Goal: Task Accomplishment & Management: Use online tool/utility

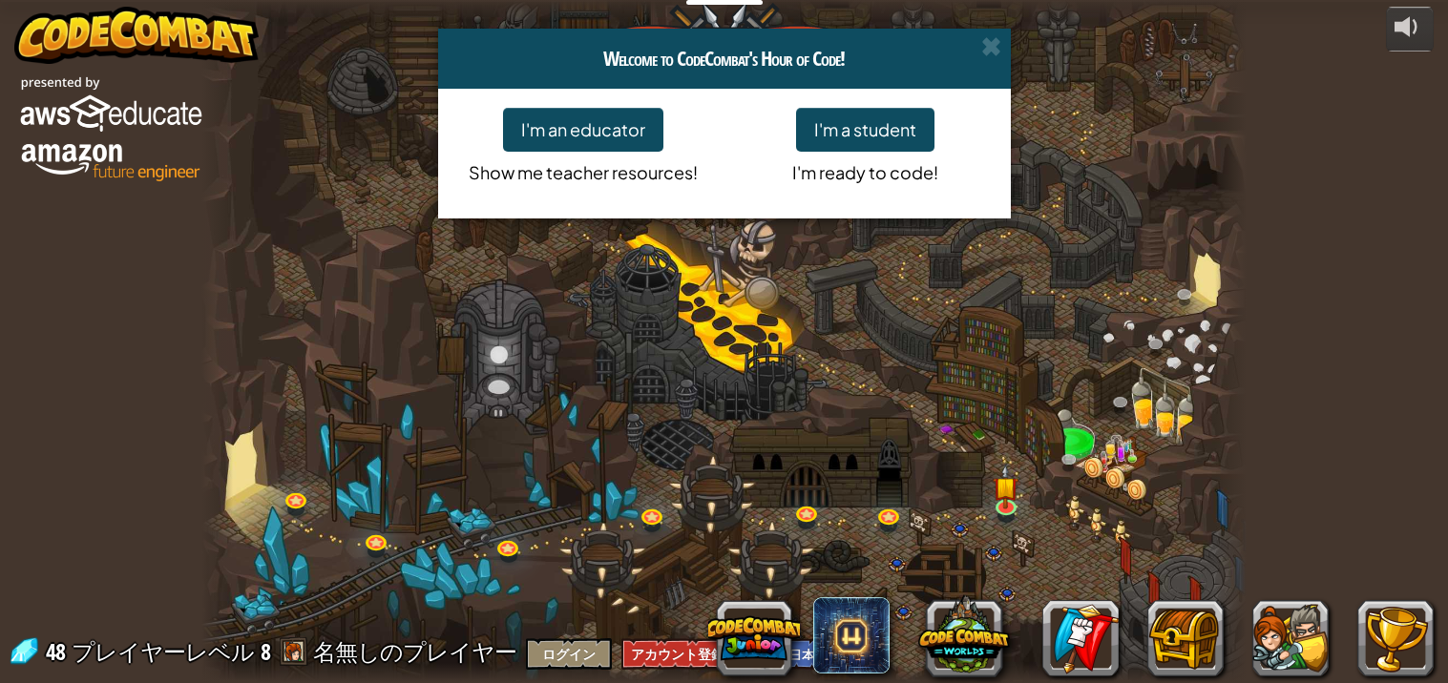
select select "ja"
click at [506, 551] on div "Welcome to CodeCombat's Hour of Code! I'm an educator Show me teacher resources…" at bounding box center [724, 341] width 1448 height 683
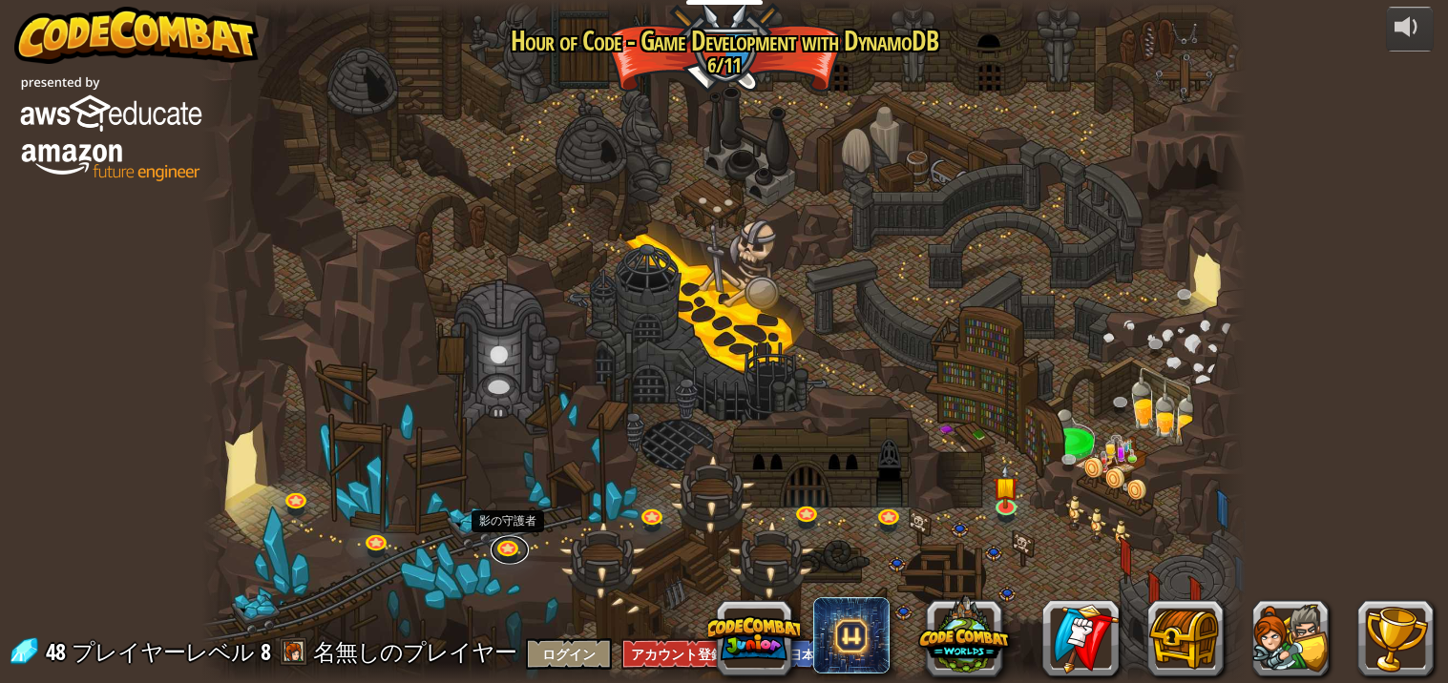
click at [506, 551] on link at bounding box center [509, 549] width 38 height 29
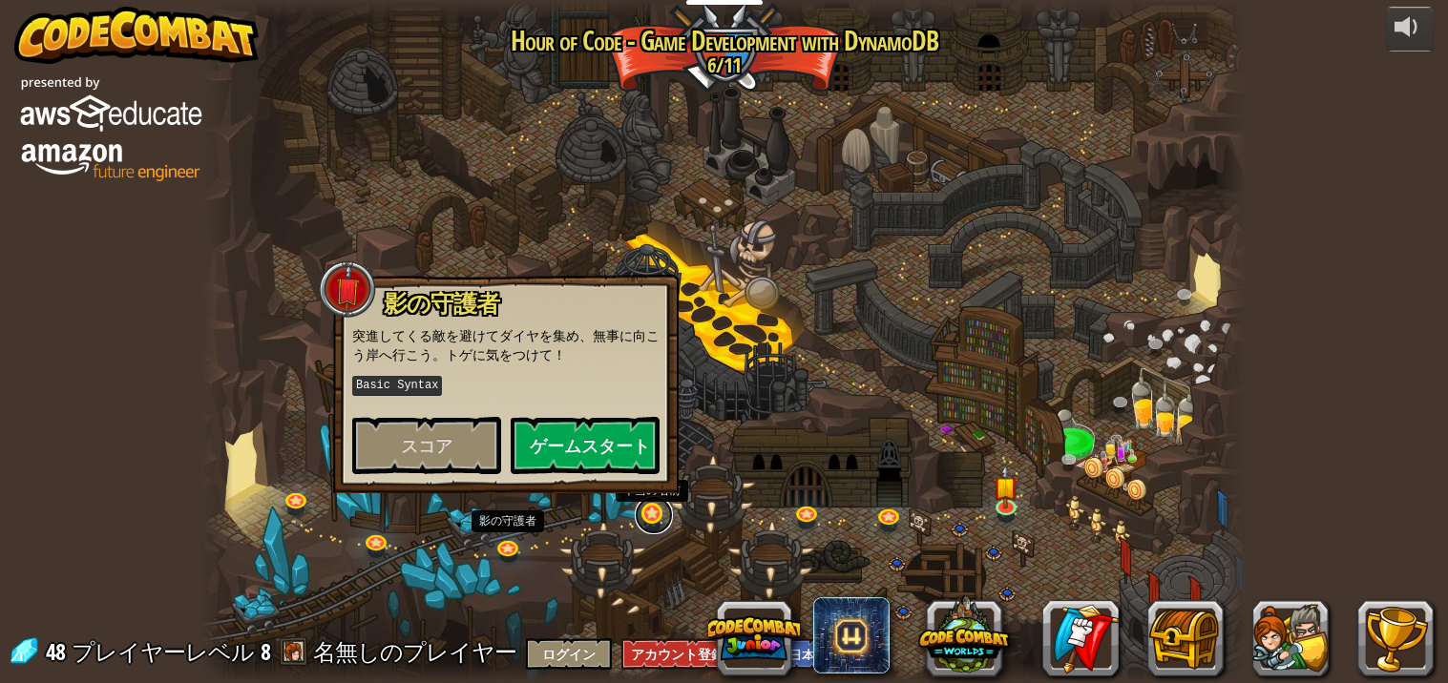
click at [656, 512] on link at bounding box center [654, 515] width 38 height 38
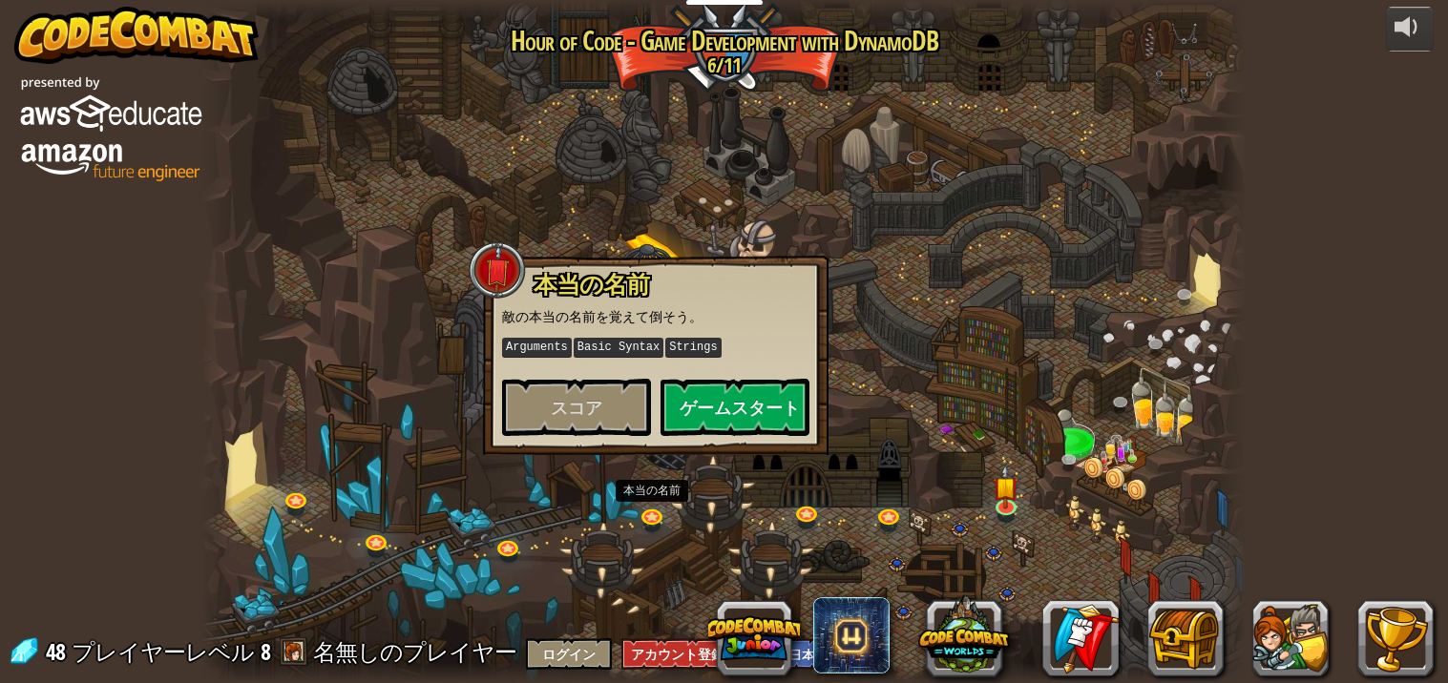
click at [731, 439] on div "本当の名前 敵の本当の名前を覚えて倒そう。 Arguments Basic Syntax Strings スコア ゲームスタート" at bounding box center [655, 355] width 345 height 199
click at [751, 410] on button "ゲームスタート" at bounding box center [734, 407] width 149 height 57
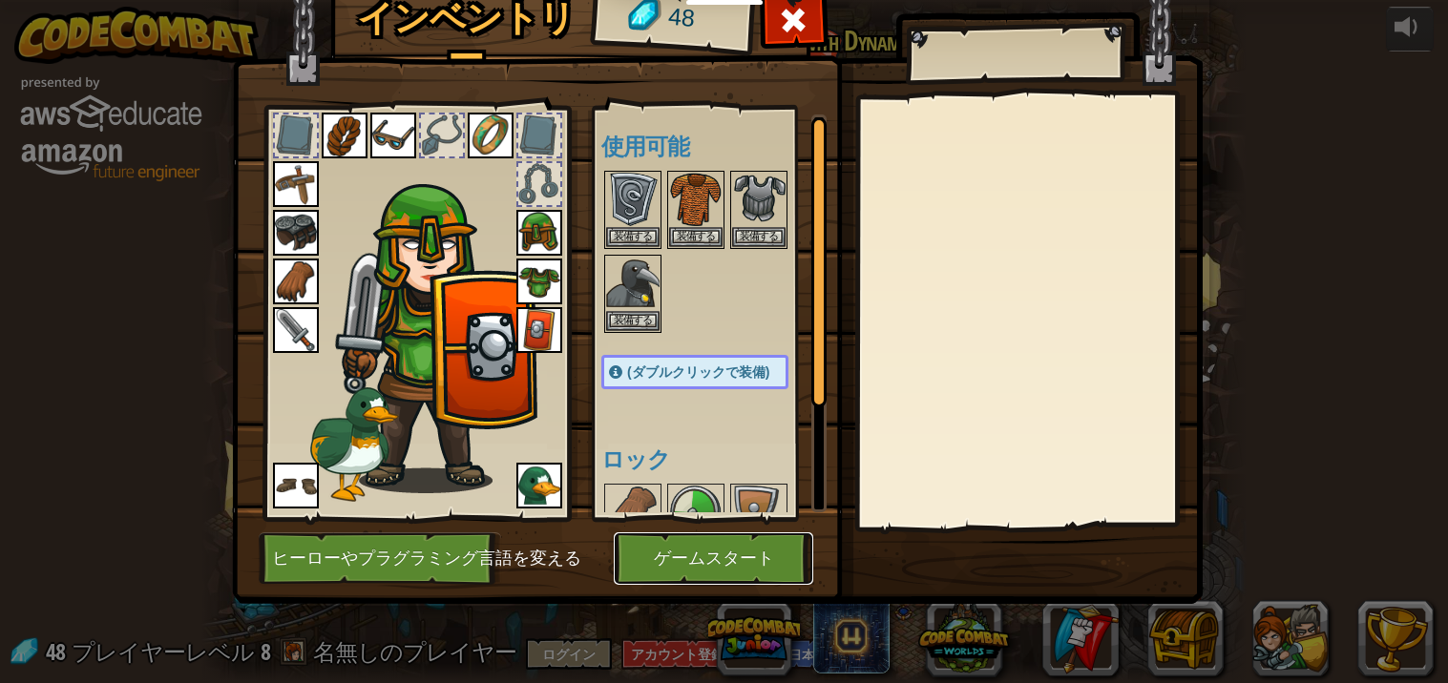
click at [769, 557] on button "ゲームスタート" at bounding box center [713, 558] width 199 height 52
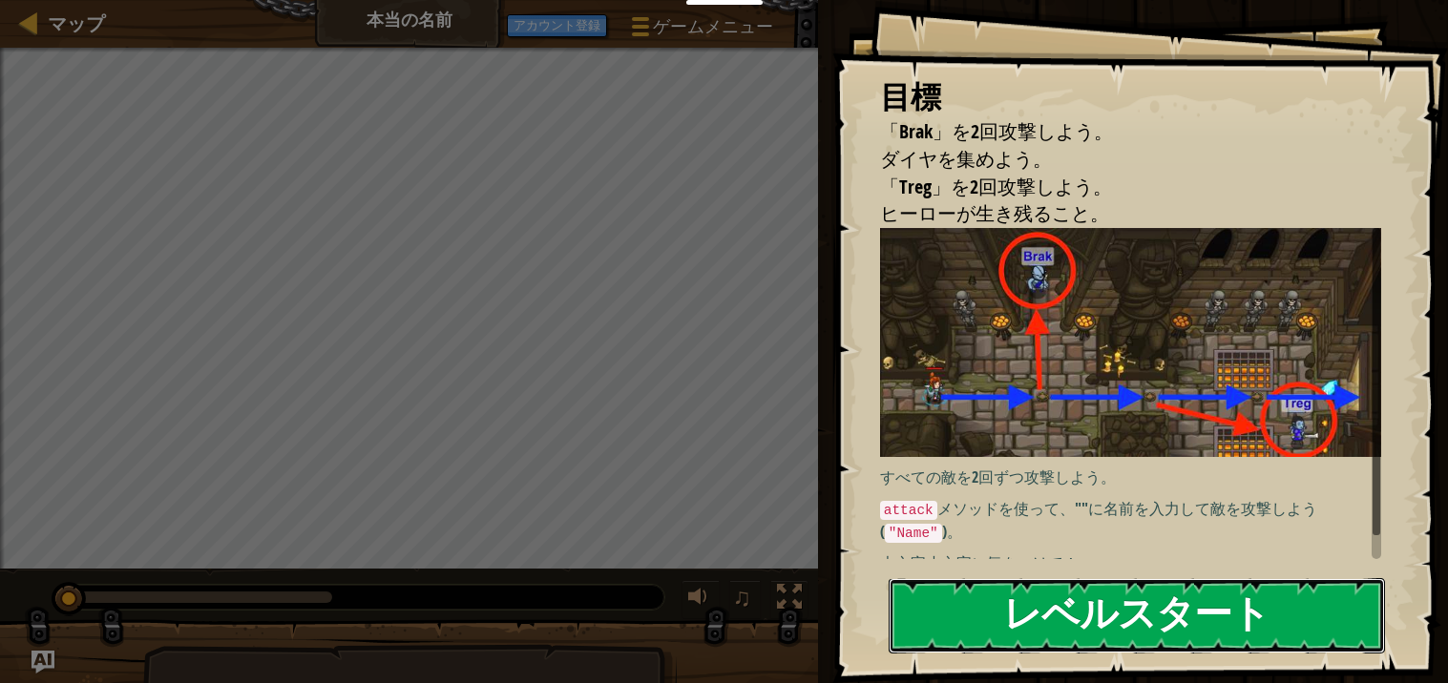
click at [1258, 621] on button "レベルスタート" at bounding box center [1136, 615] width 496 height 75
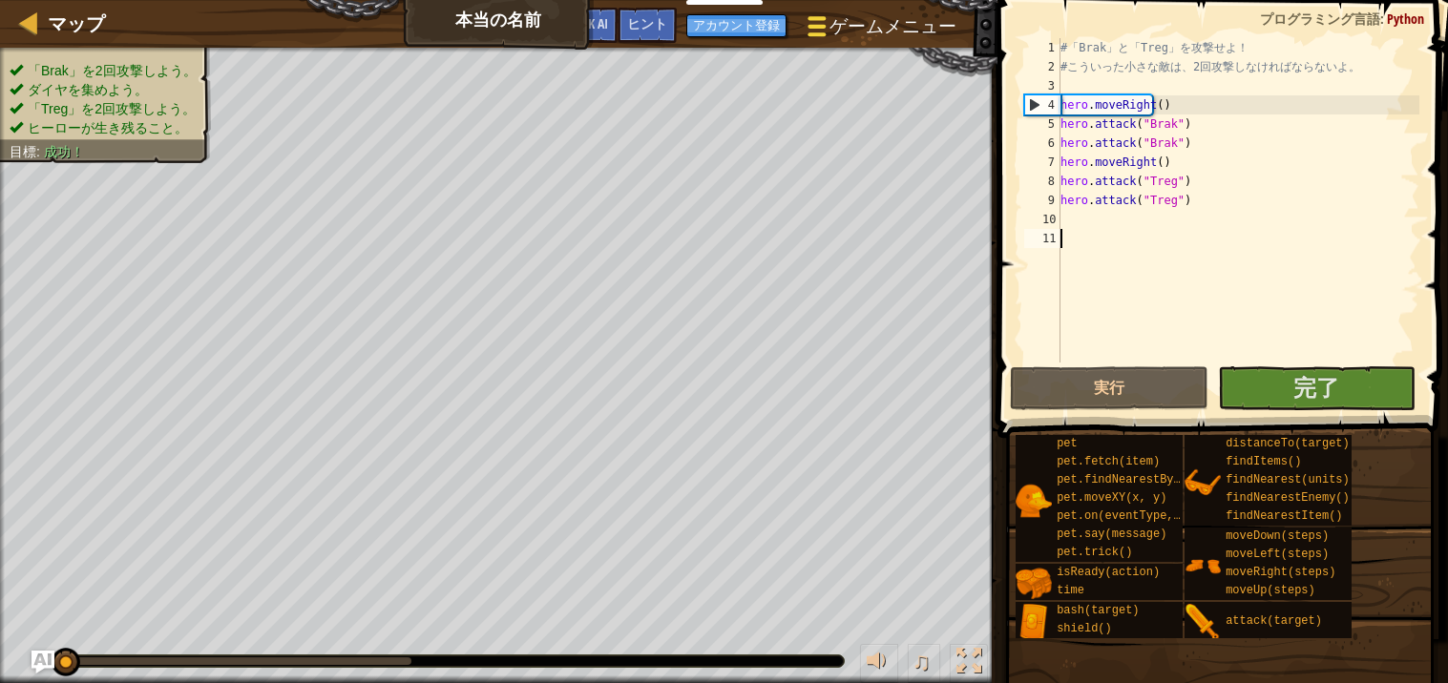
click at [845, 17] on span "ゲームメニュー" at bounding box center [892, 26] width 126 height 26
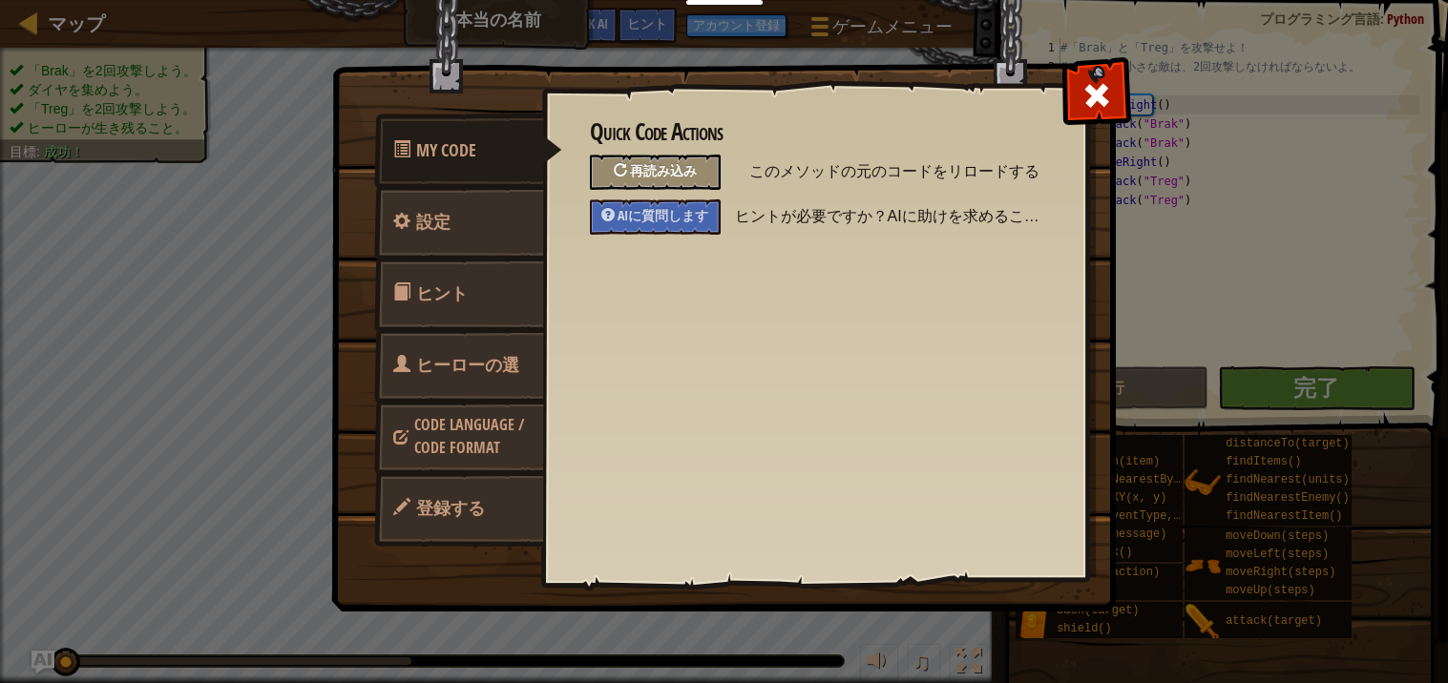
click at [653, 176] on span "再読み込み" at bounding box center [663, 170] width 67 height 18
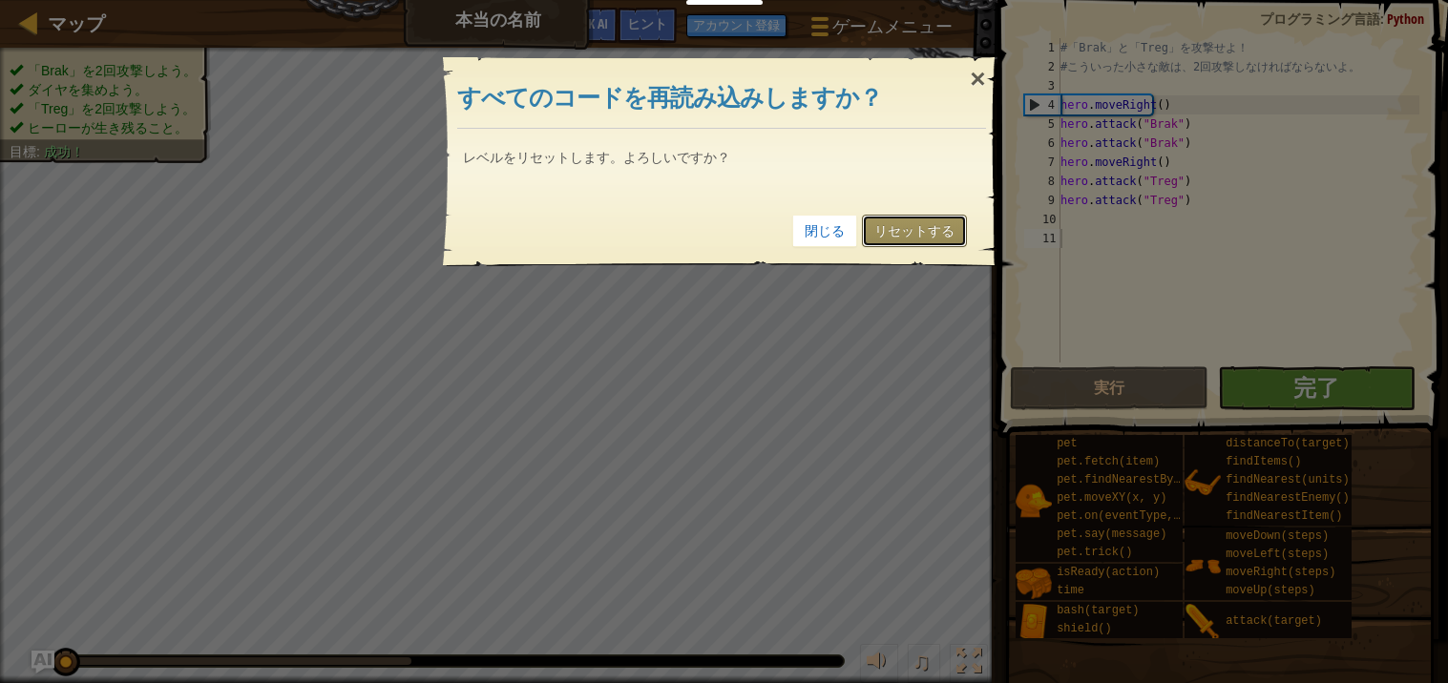
click at [914, 237] on link "リセットする" at bounding box center [914, 231] width 105 height 32
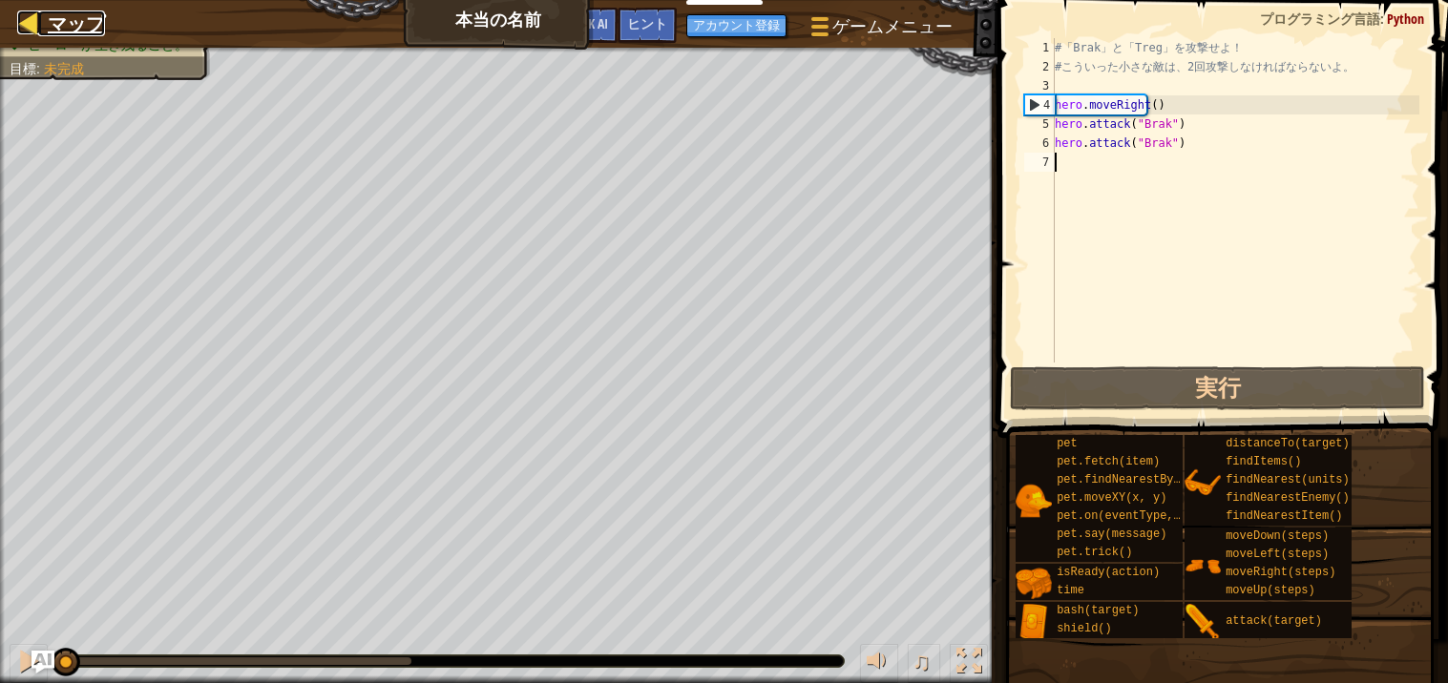
click at [32, 17] on div at bounding box center [29, 22] width 24 height 24
select select "ja"
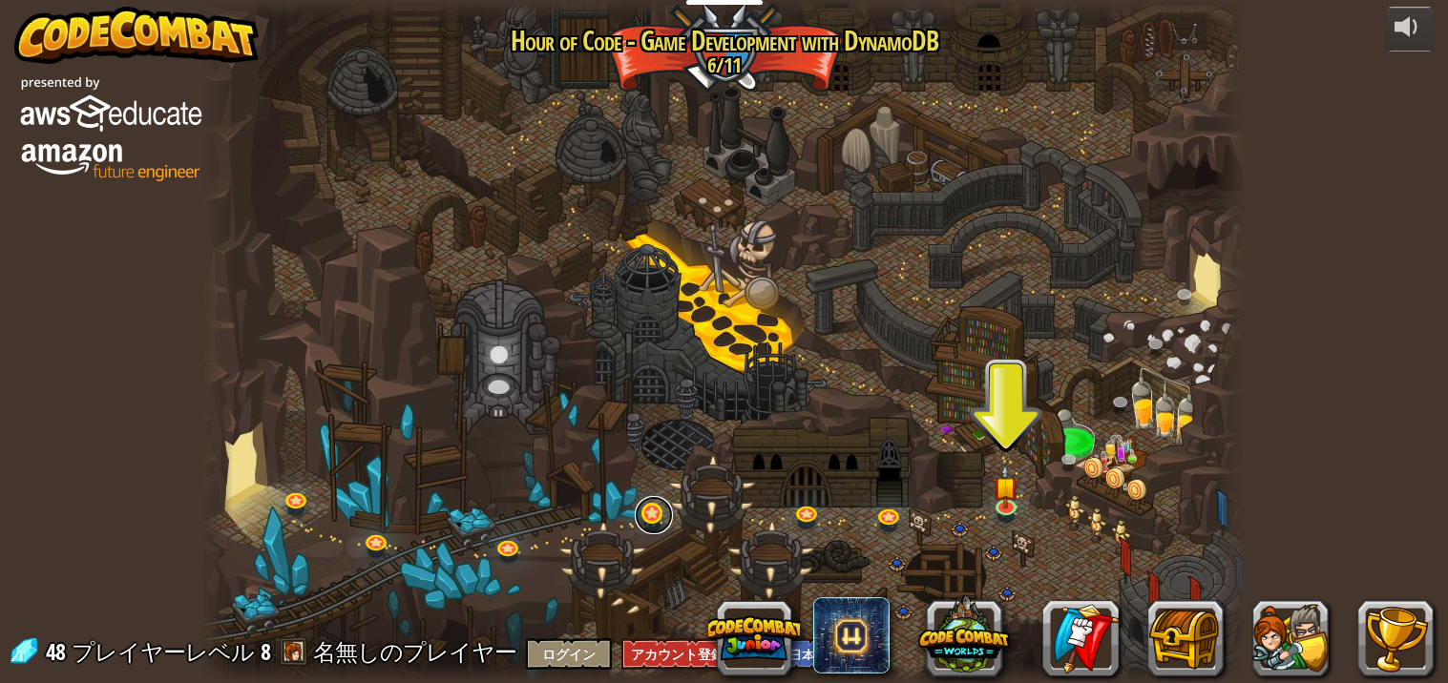
click at [648, 524] on link at bounding box center [654, 515] width 38 height 38
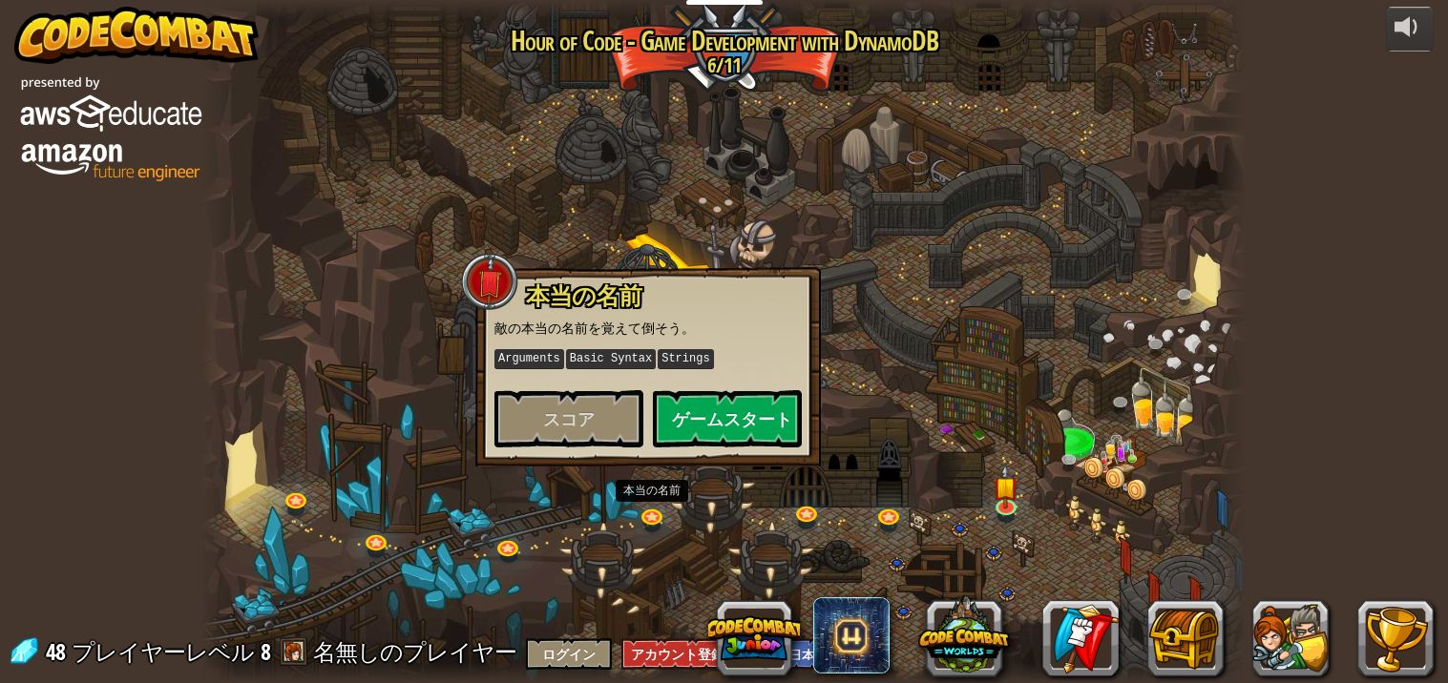
click at [792, 529] on div at bounding box center [723, 341] width 1045 height 683
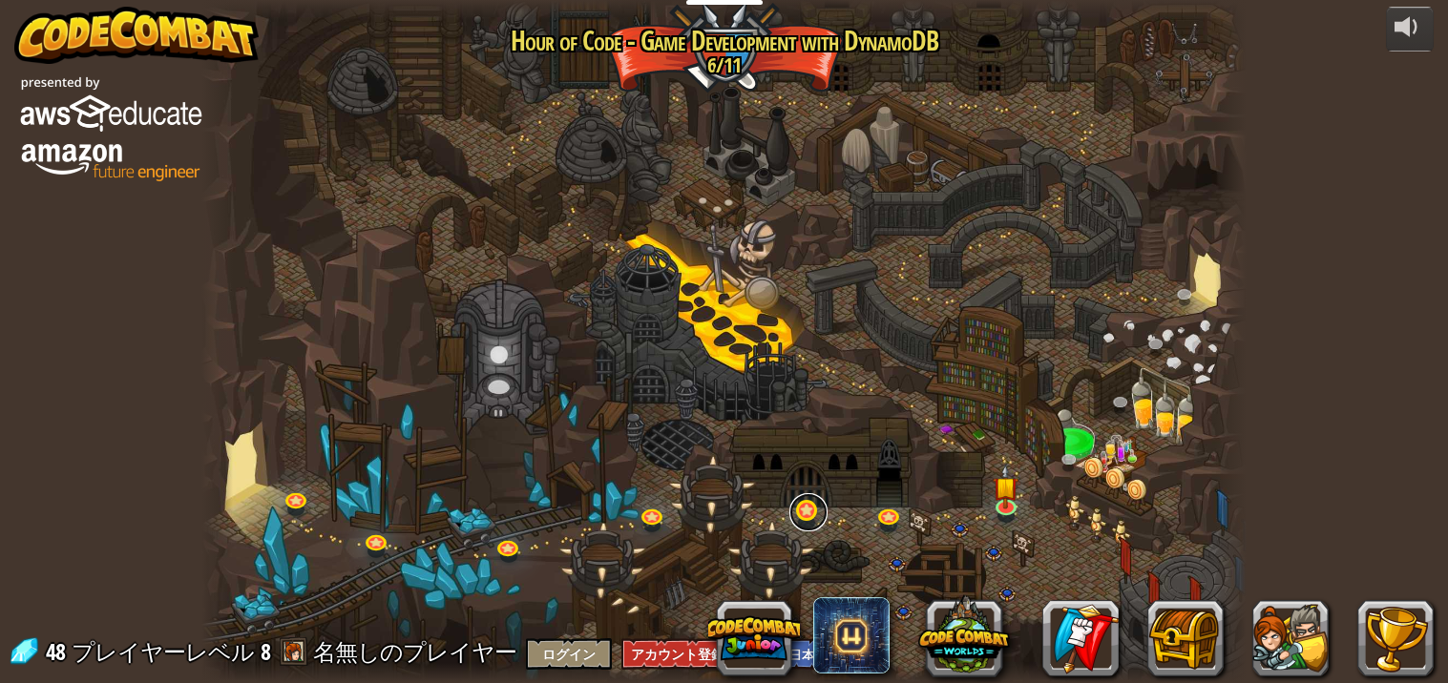
click at [801, 514] on link at bounding box center [808, 512] width 38 height 38
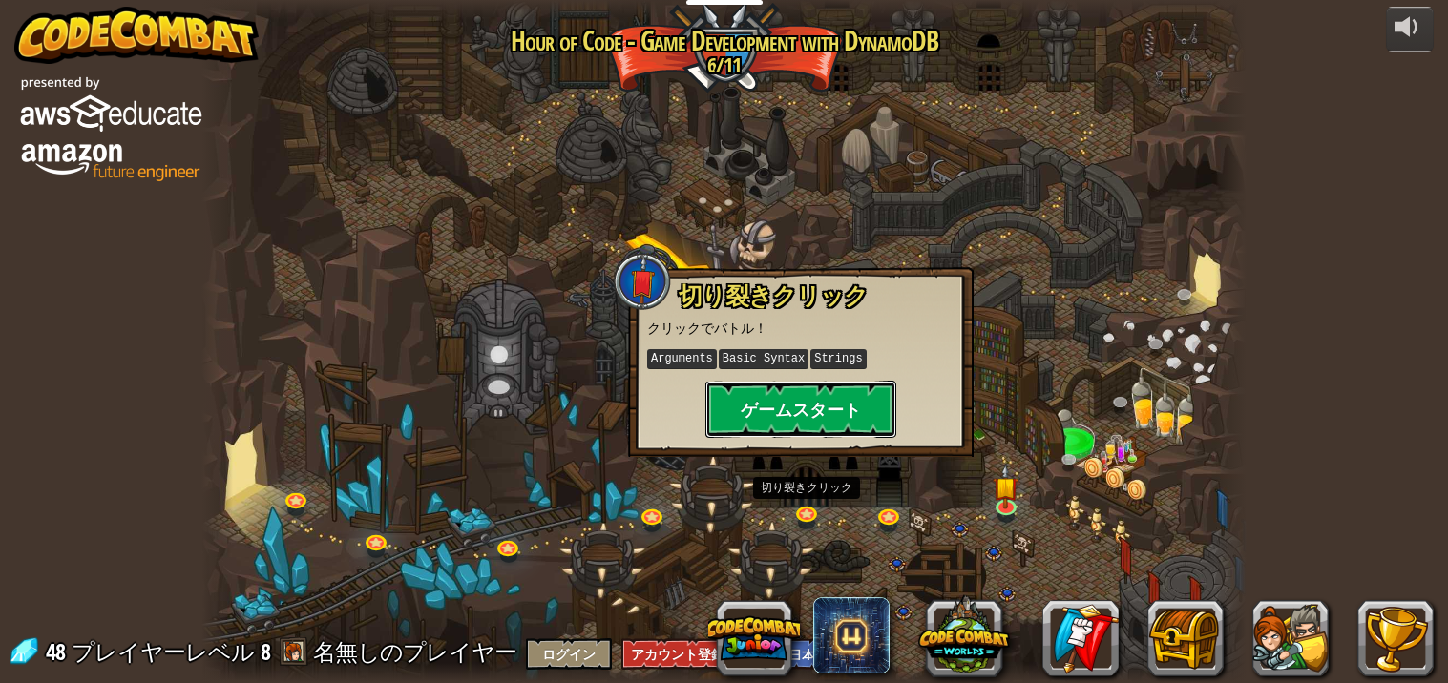
click at [782, 413] on button "ゲームスタート" at bounding box center [800, 409] width 191 height 57
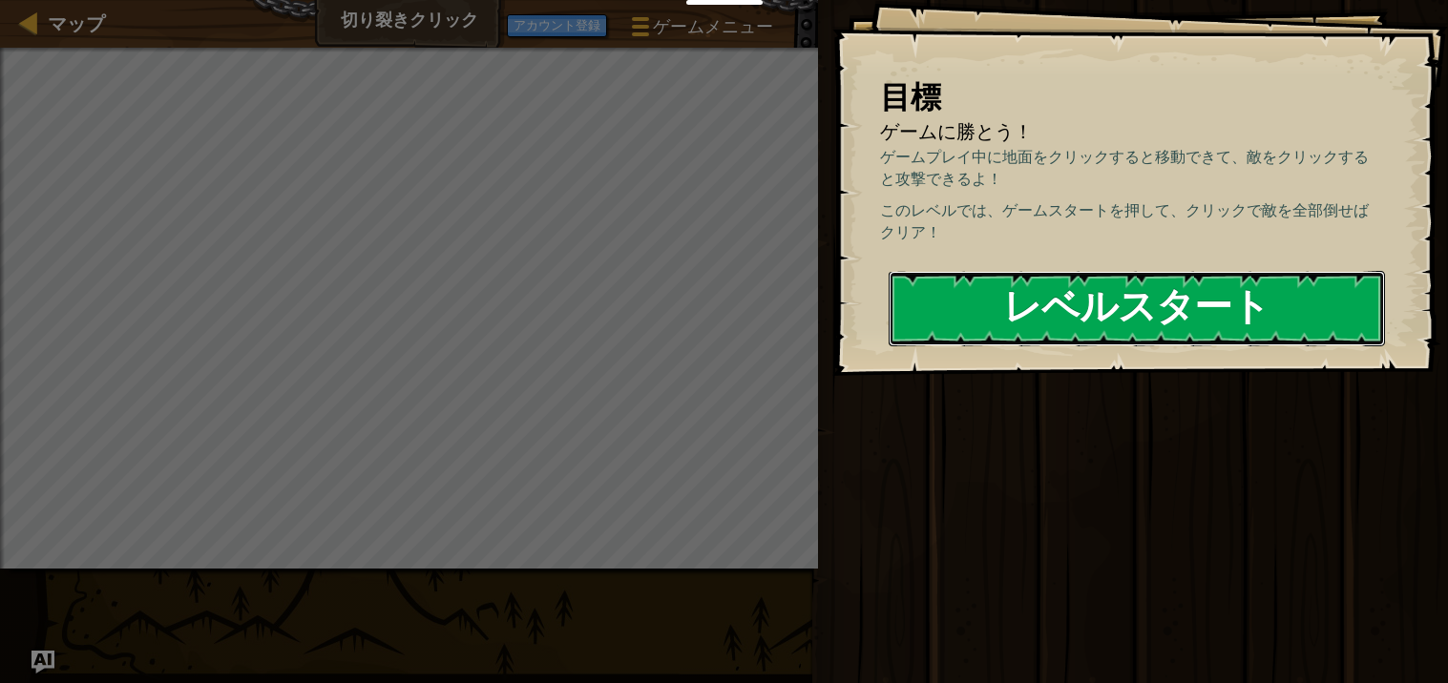
click at [1344, 309] on button "レベルスタート" at bounding box center [1136, 308] width 496 height 75
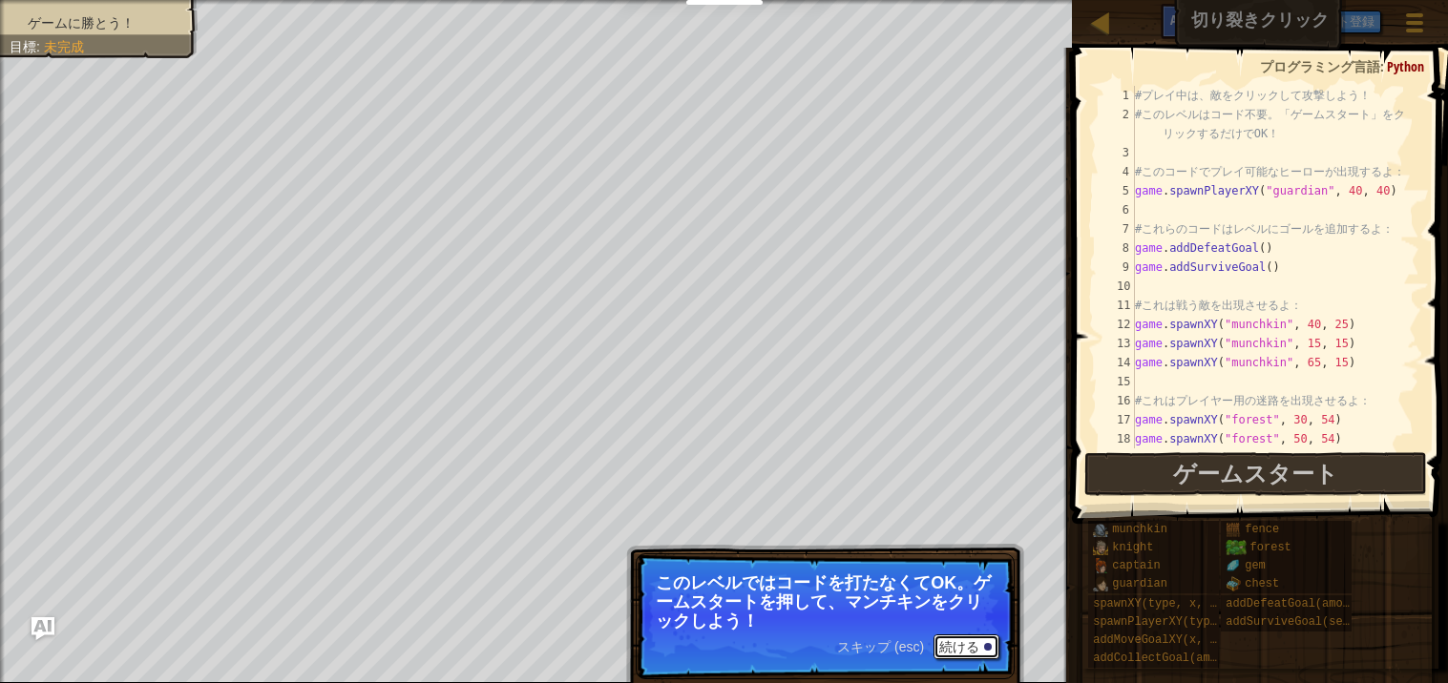
click at [959, 650] on button "続ける" at bounding box center [966, 647] width 66 height 25
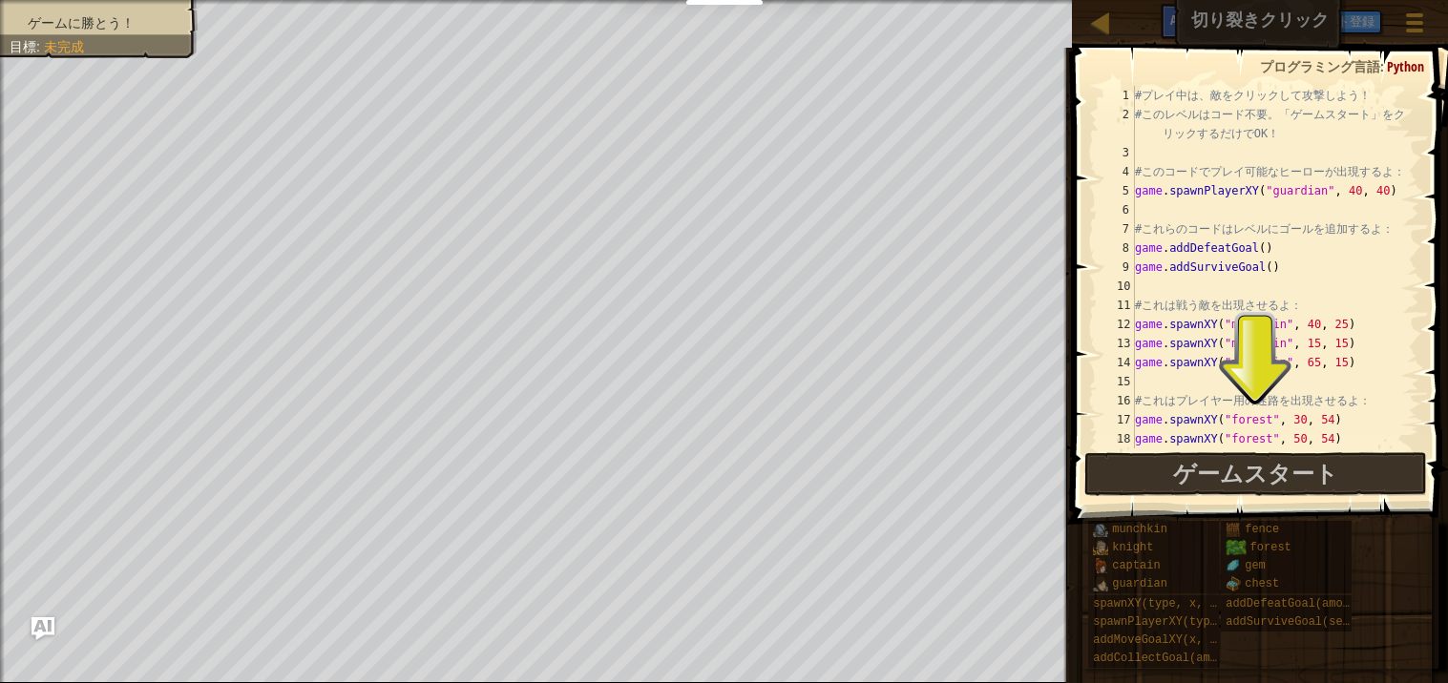
scroll to position [9, 0]
click at [1297, 468] on span "ゲームスタート" at bounding box center [1255, 473] width 165 height 31
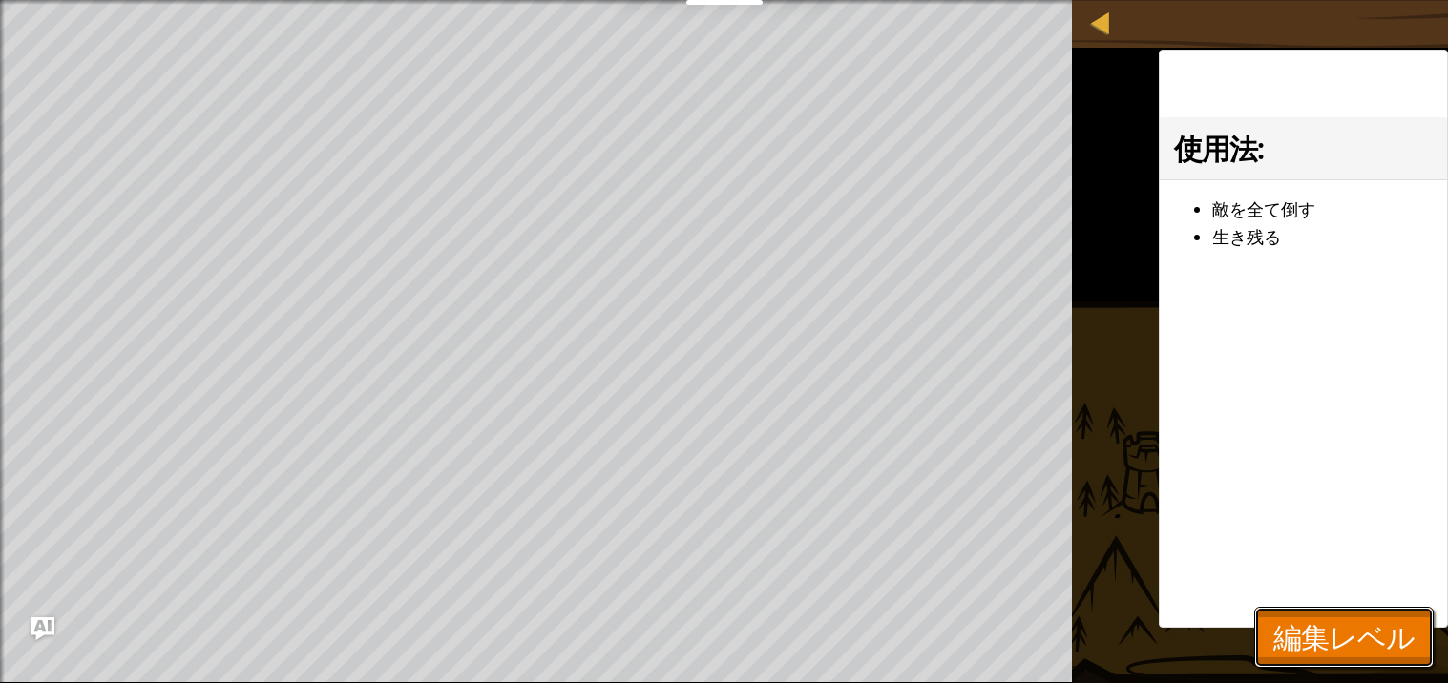
click at [1378, 658] on button "編集レベル" at bounding box center [1343, 637] width 179 height 61
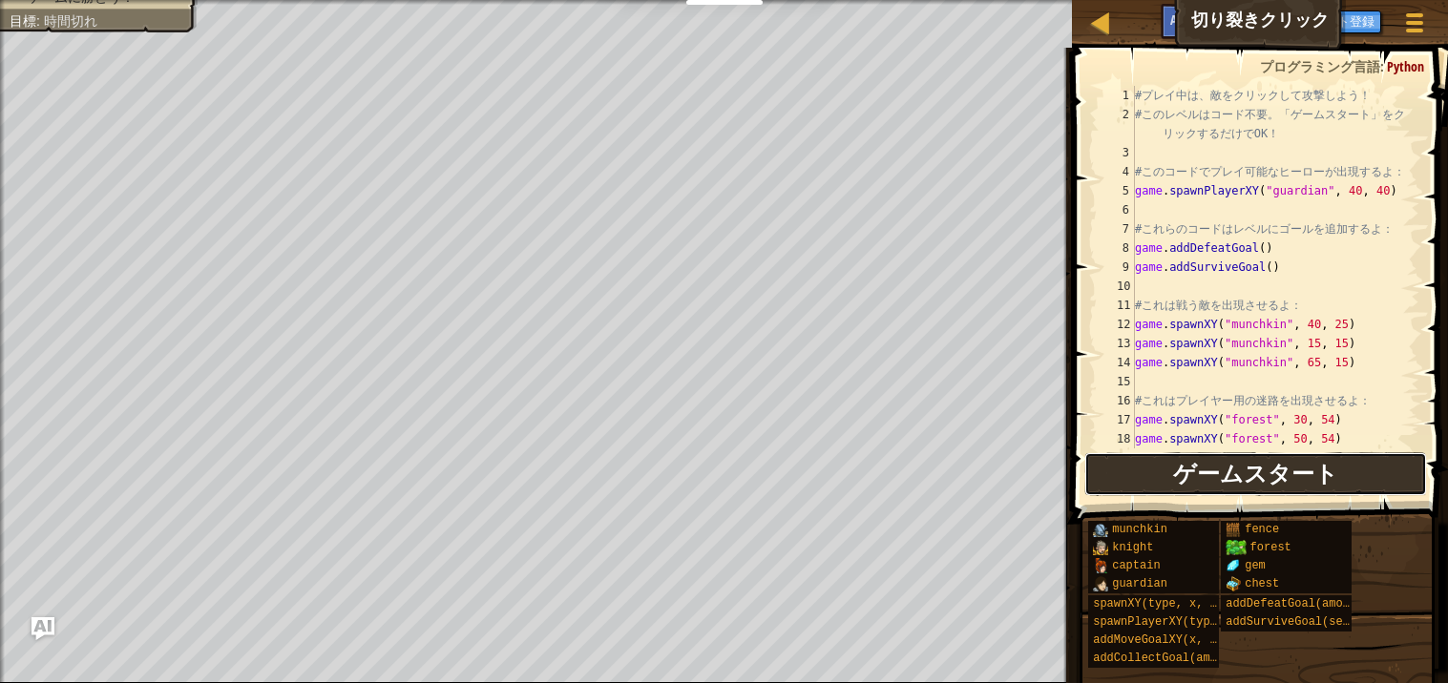
click at [1348, 474] on button "ゲームスタート" at bounding box center [1255, 474] width 343 height 44
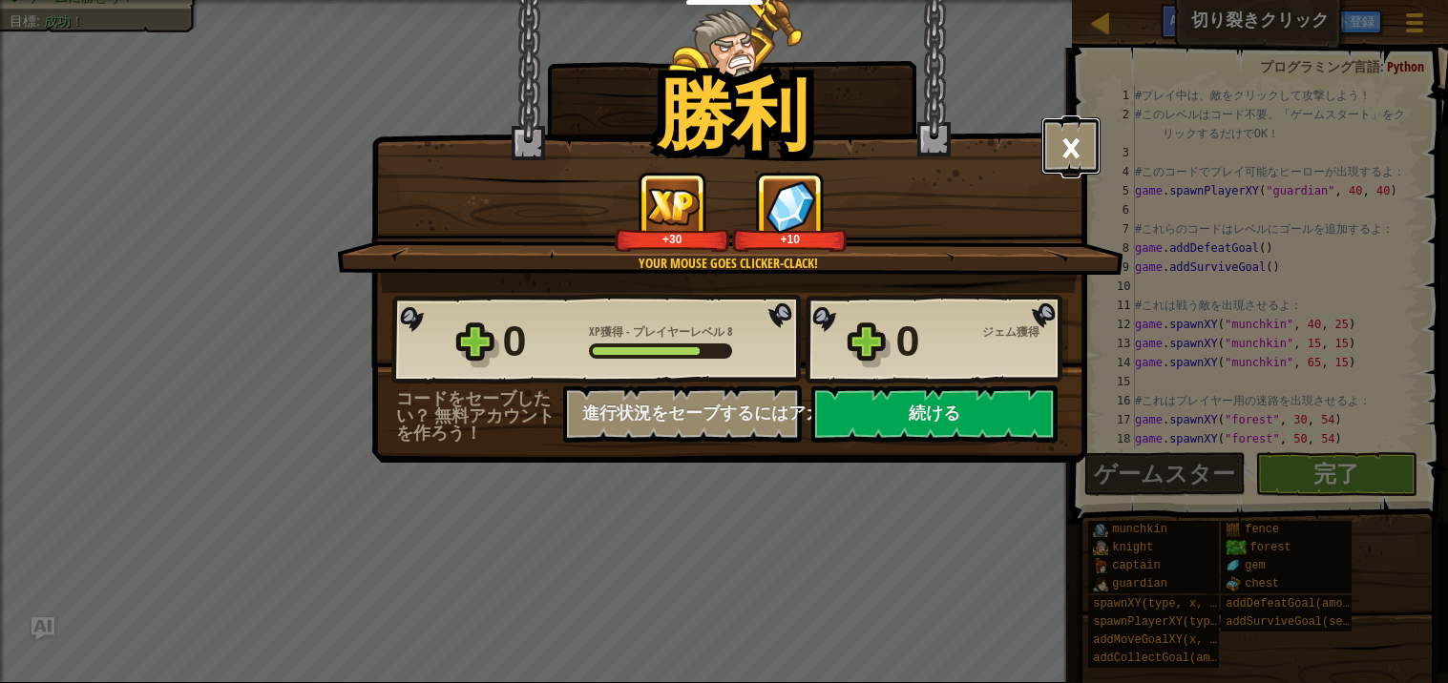
click at [1056, 147] on button "×" at bounding box center [1070, 145] width 59 height 57
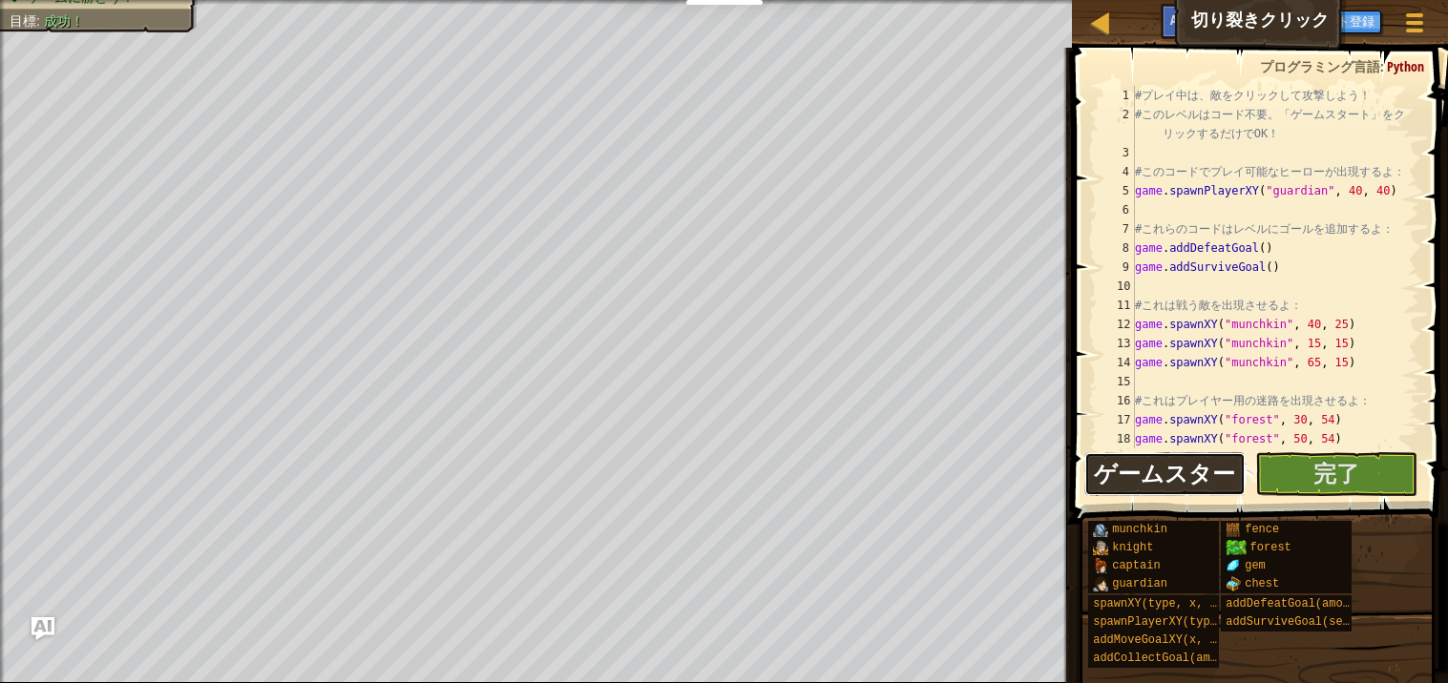
click at [1158, 481] on span "ゲームスタート" at bounding box center [1176, 473] width 165 height 31
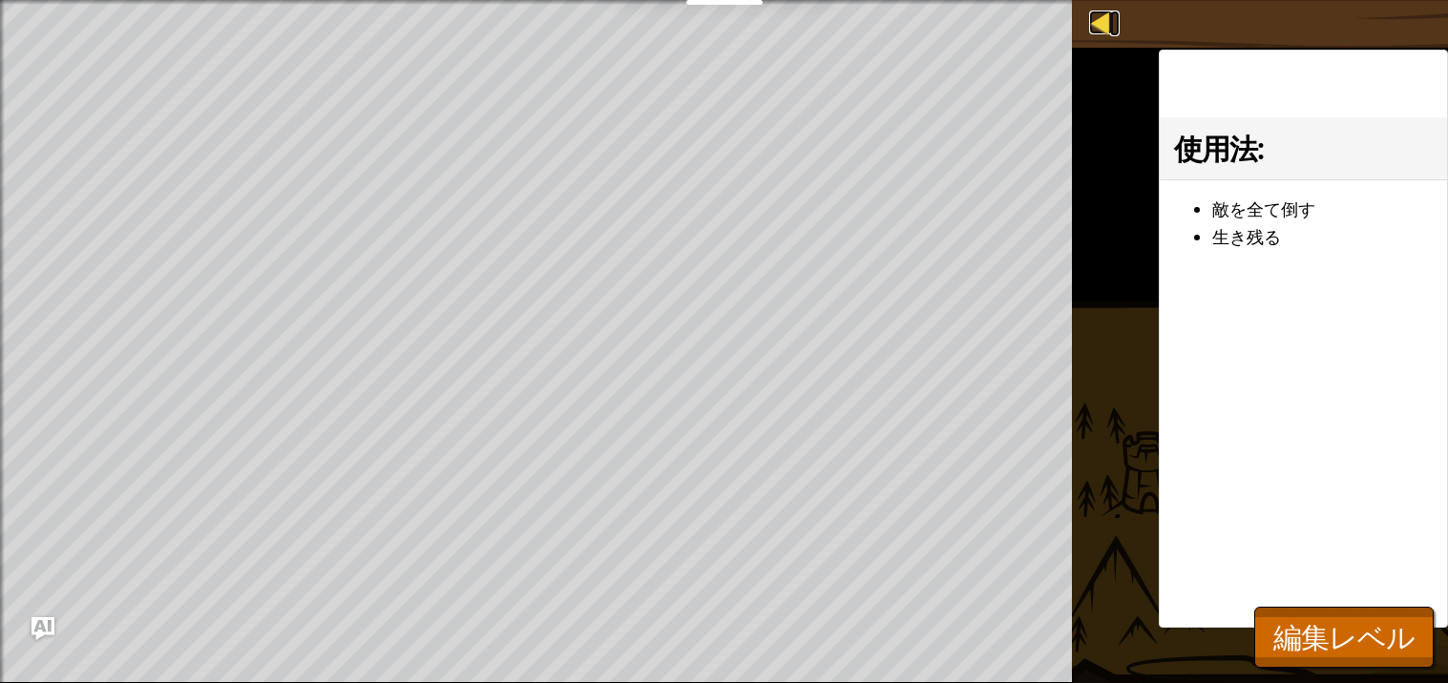
click at [1095, 14] on div at bounding box center [1101, 22] width 24 height 24
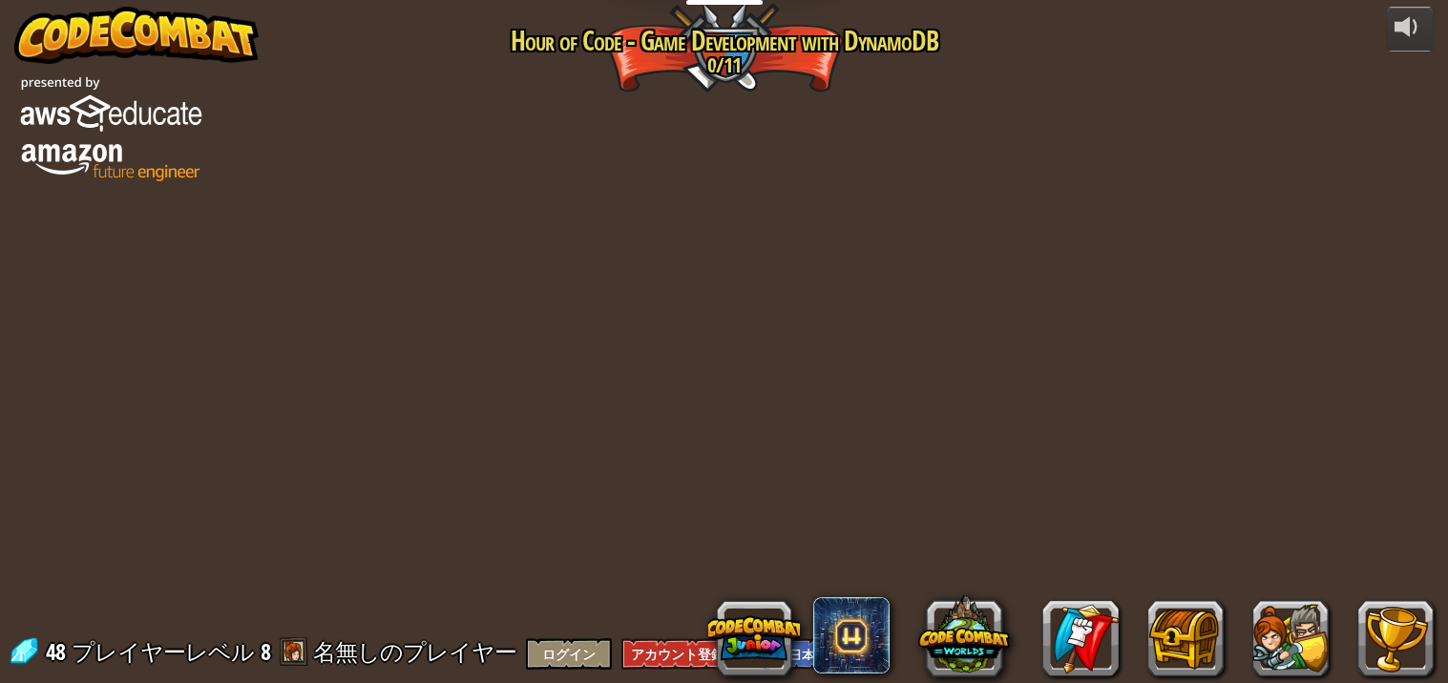
select select "ja"
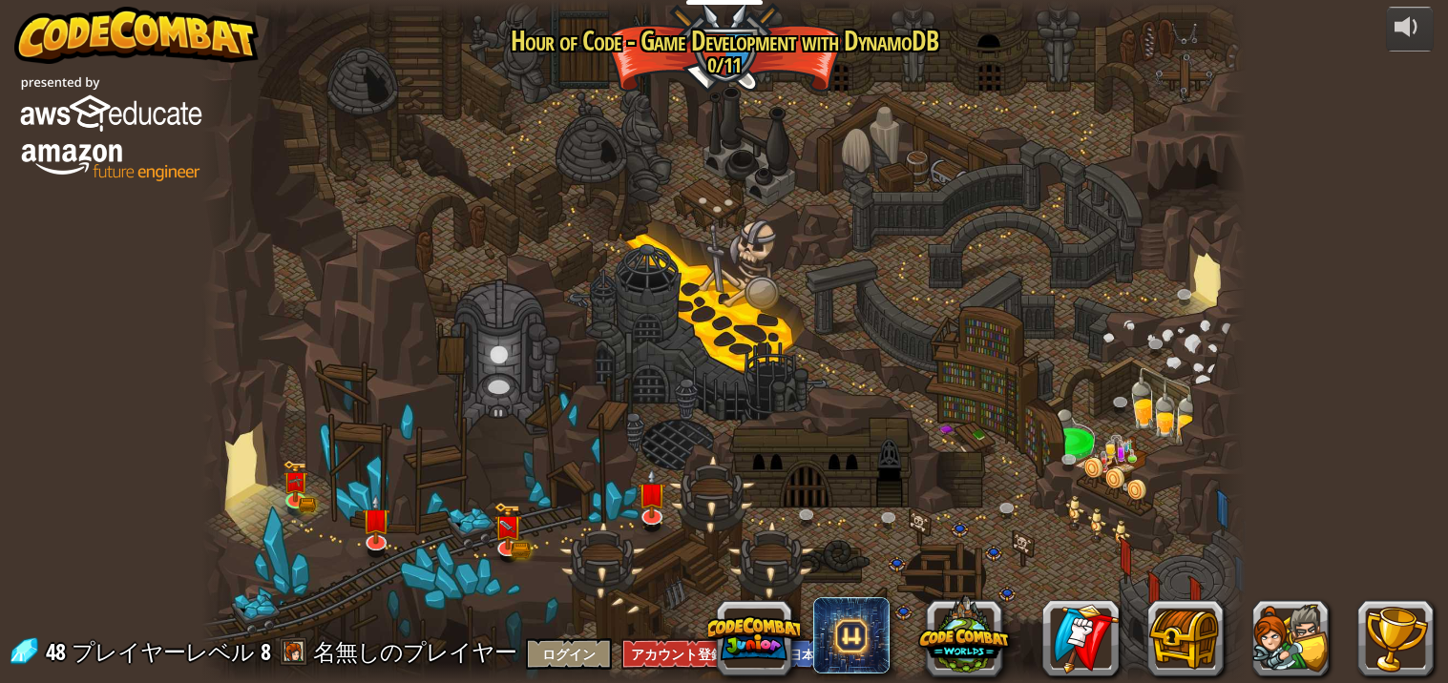
select select "ja"
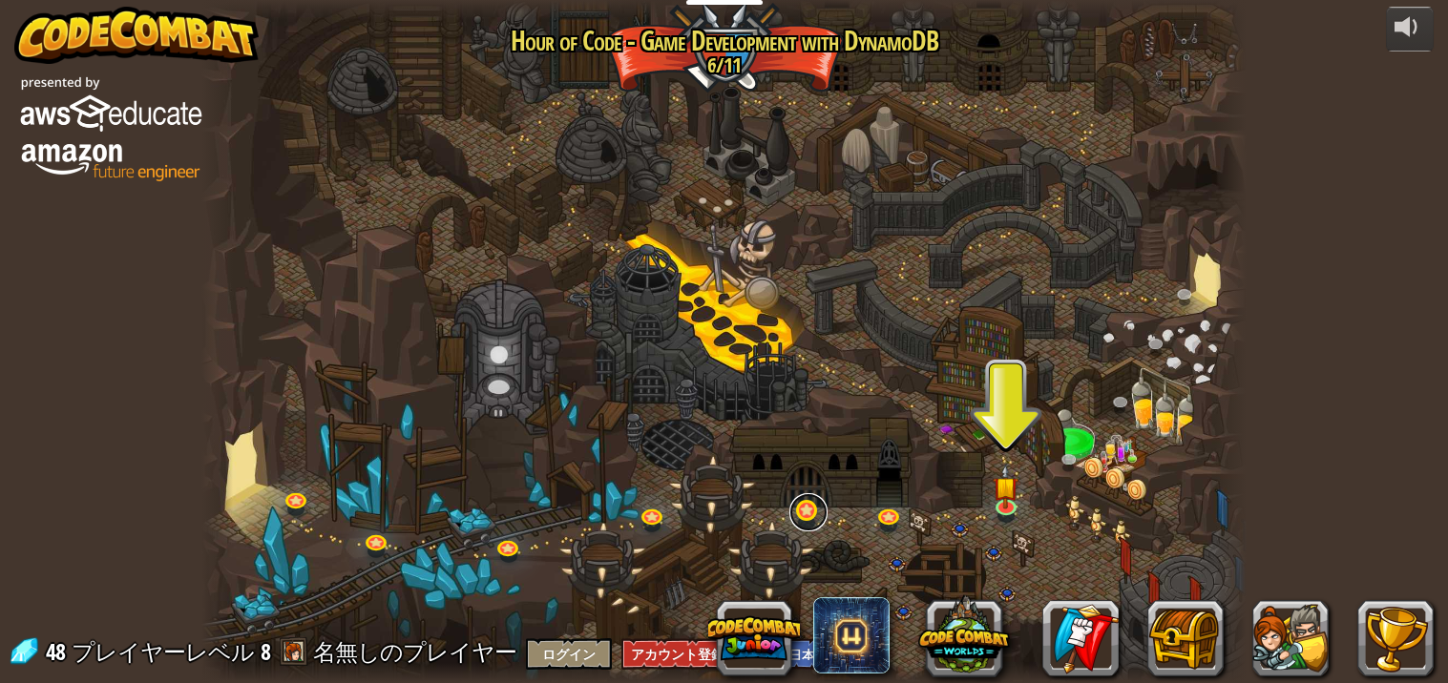
click at [815, 507] on link at bounding box center [808, 512] width 38 height 38
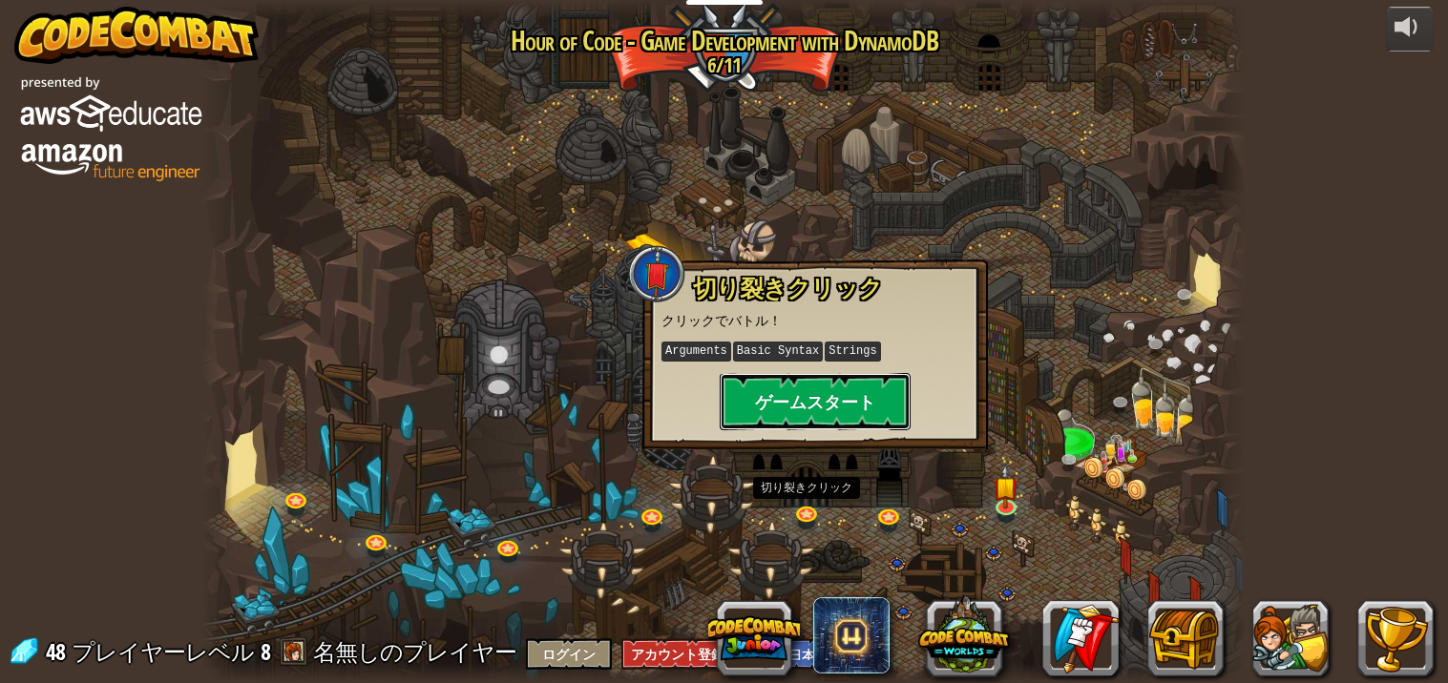
click at [783, 409] on button "ゲームスタート" at bounding box center [815, 401] width 191 height 57
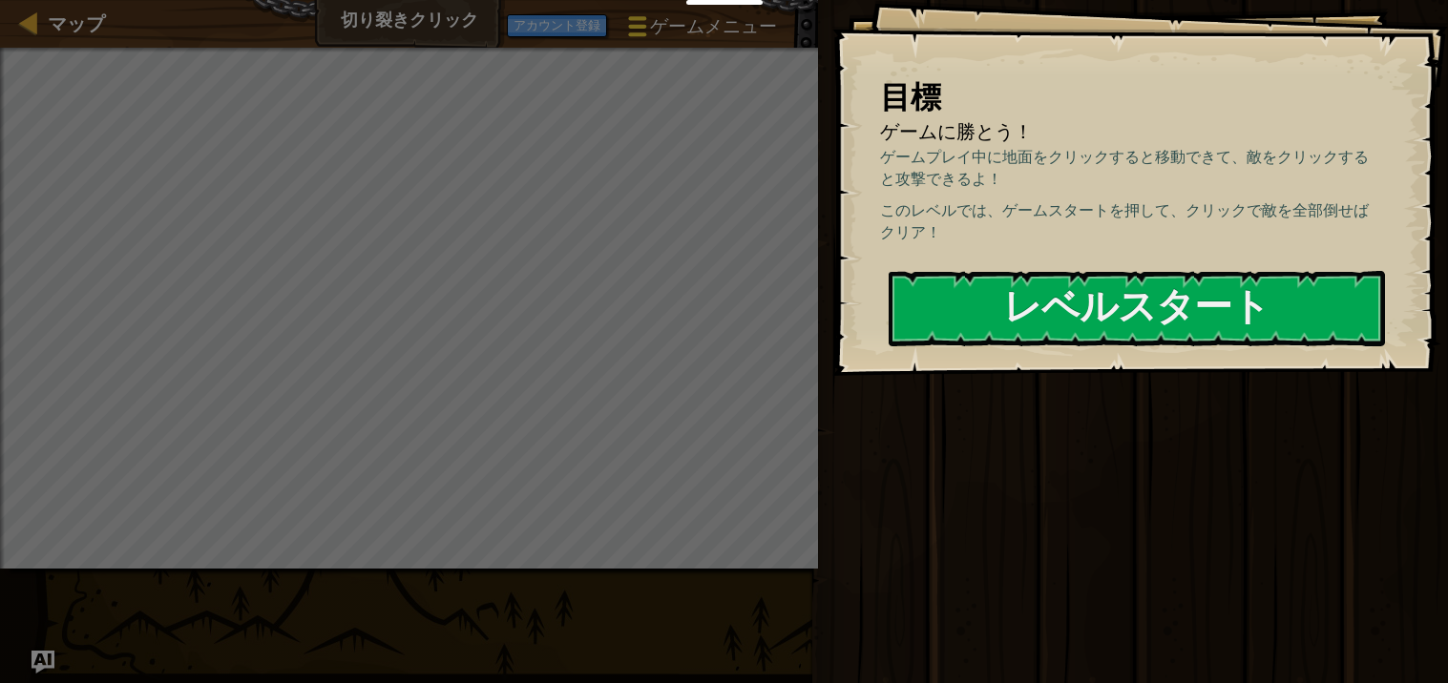
click at [633, 16] on span at bounding box center [637, 18] width 18 height 4
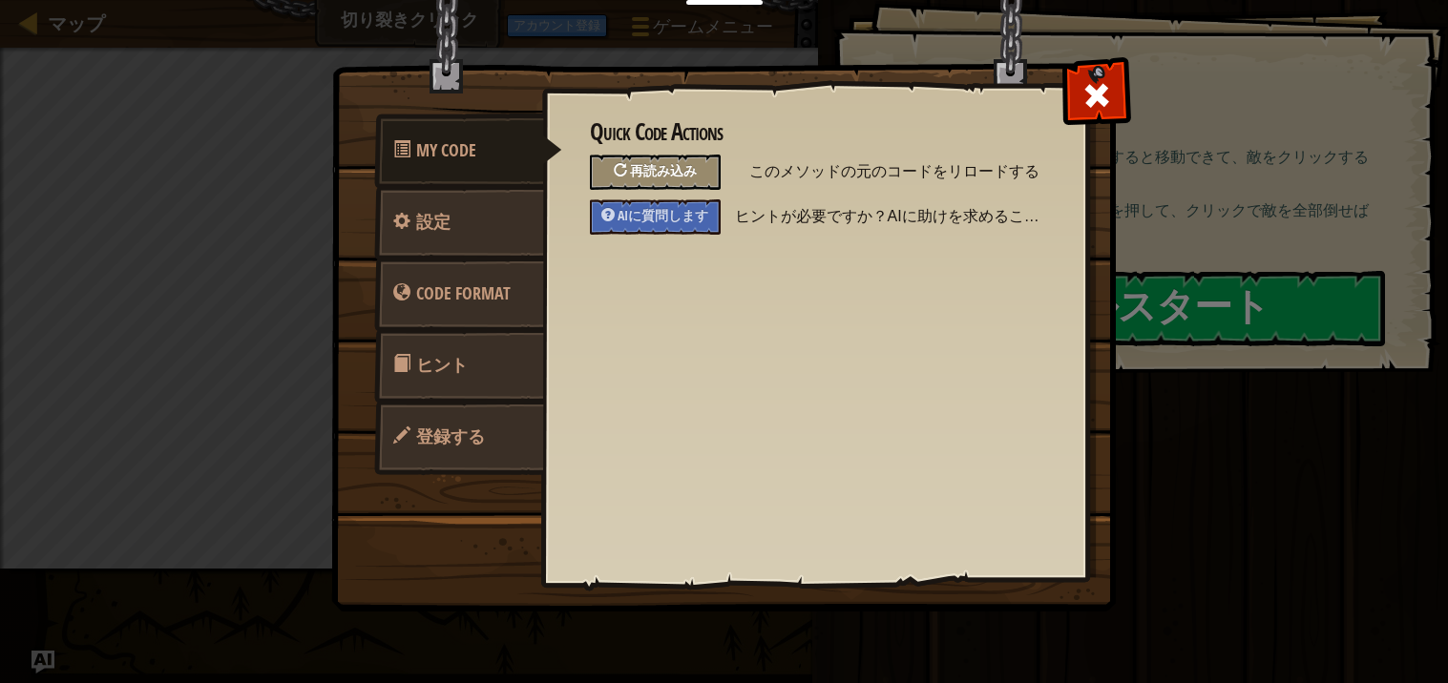
click at [681, 159] on div "再読み込み" at bounding box center [655, 172] width 131 height 35
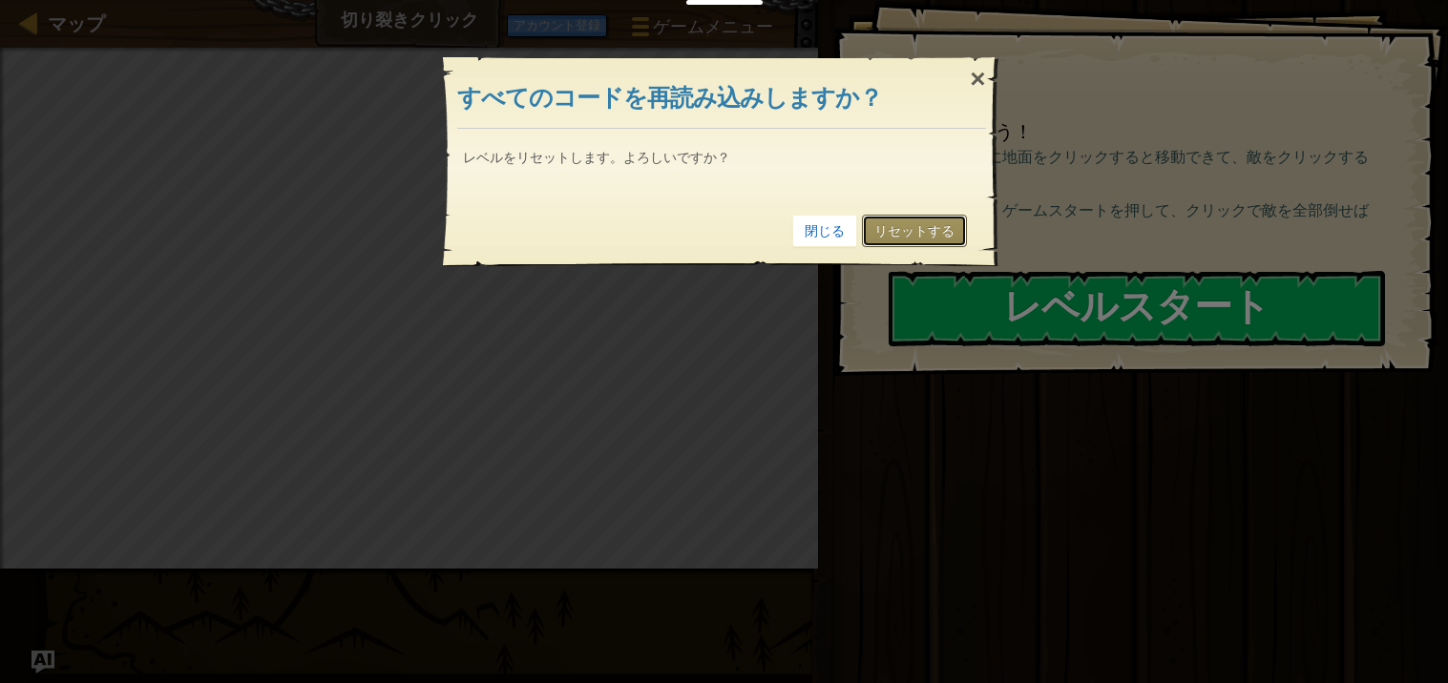
click at [928, 244] on link "リセットする" at bounding box center [914, 231] width 105 height 32
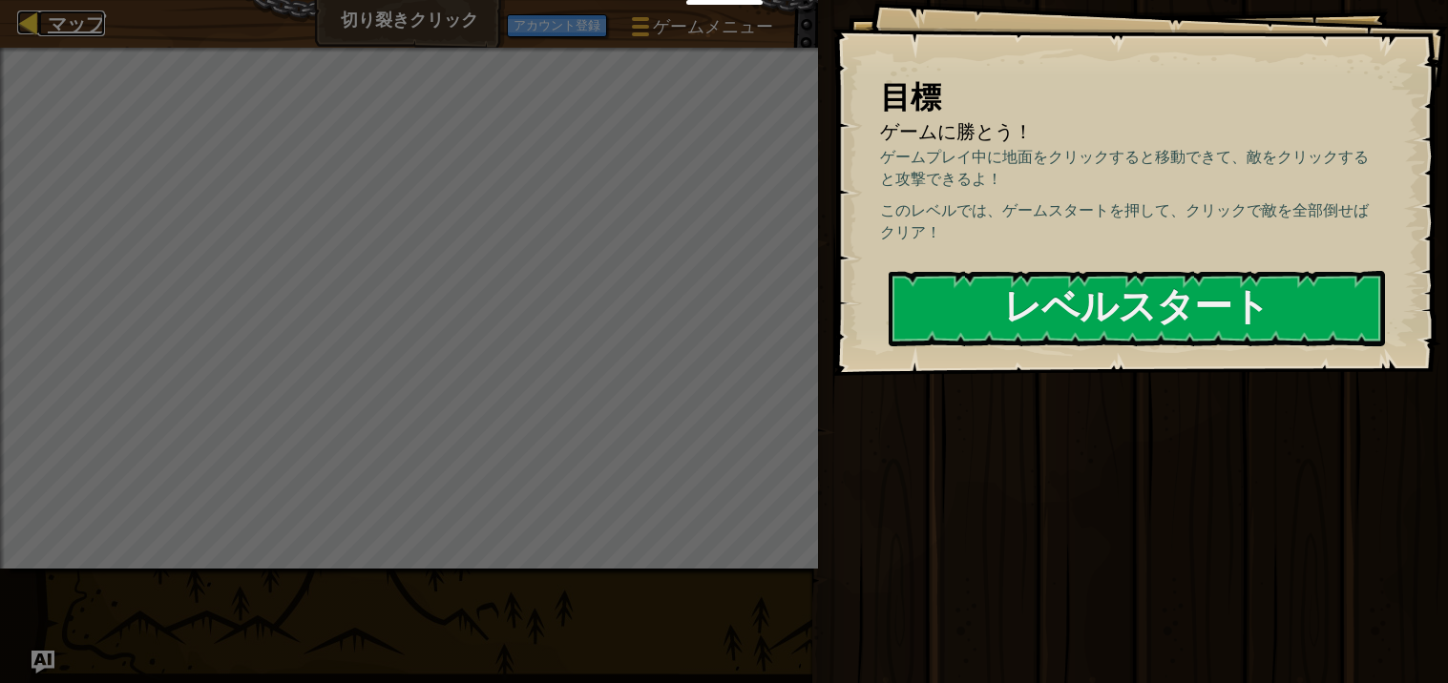
click at [31, 30] on div at bounding box center [29, 22] width 24 height 24
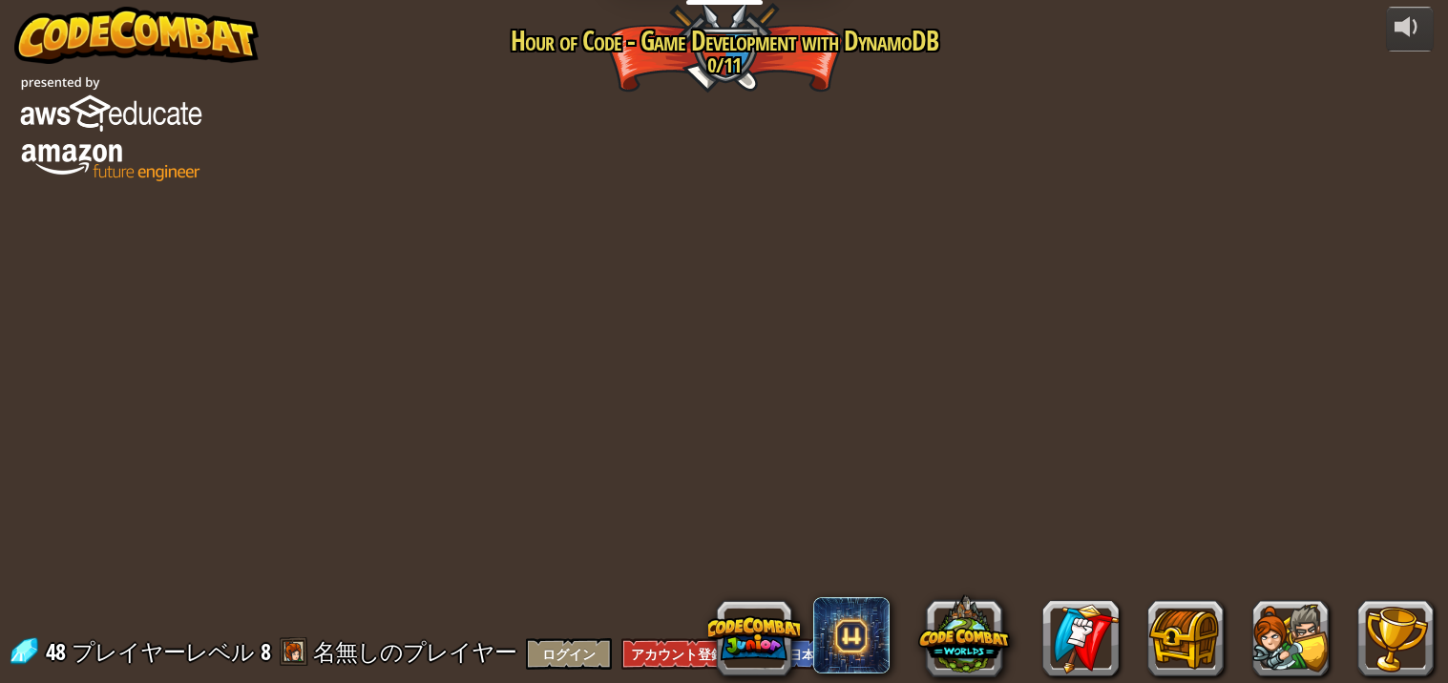
select select "ja"
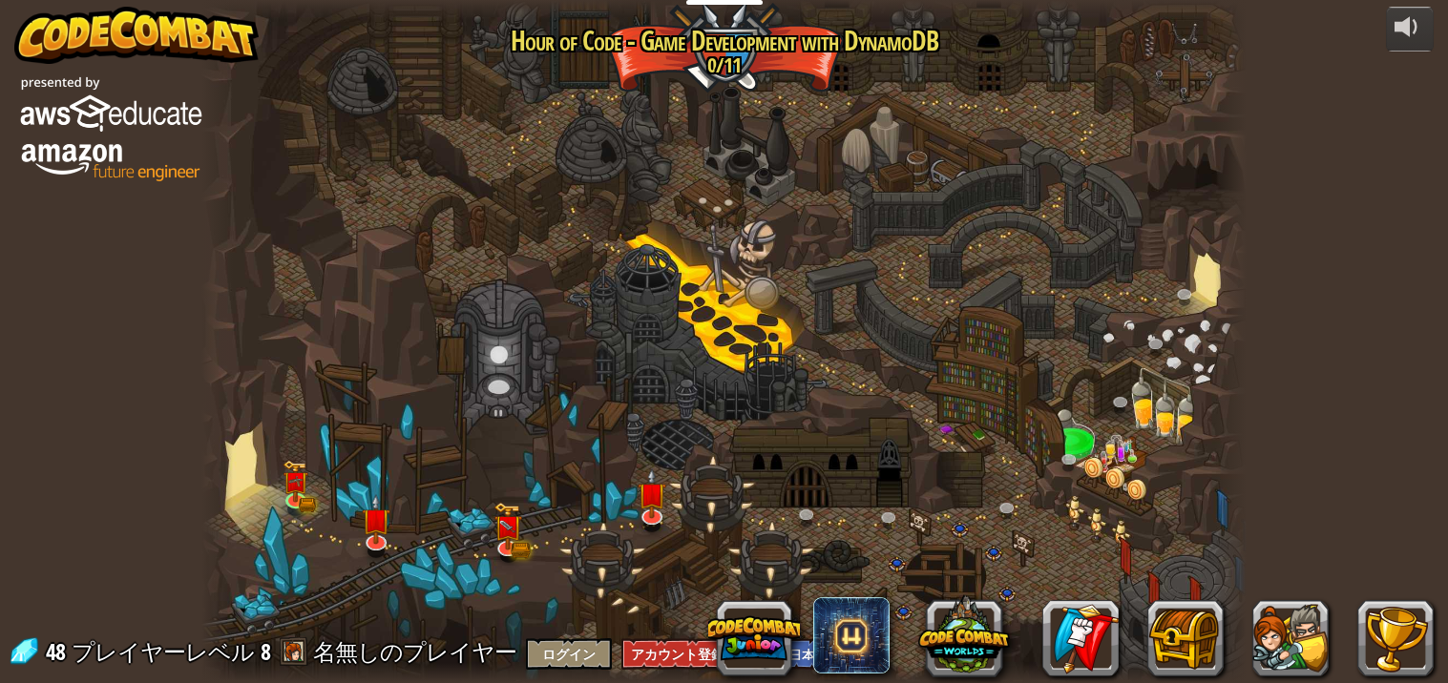
select select "ja"
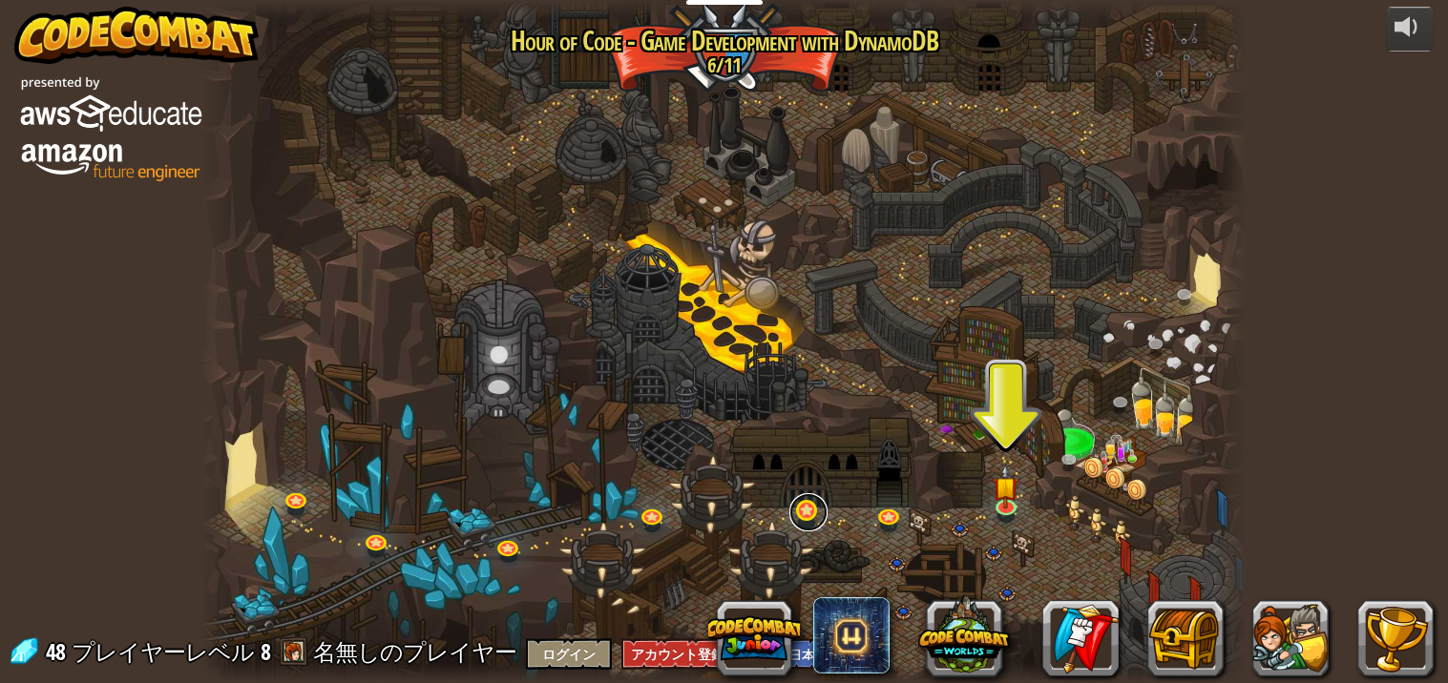
click at [805, 514] on link at bounding box center [808, 512] width 38 height 38
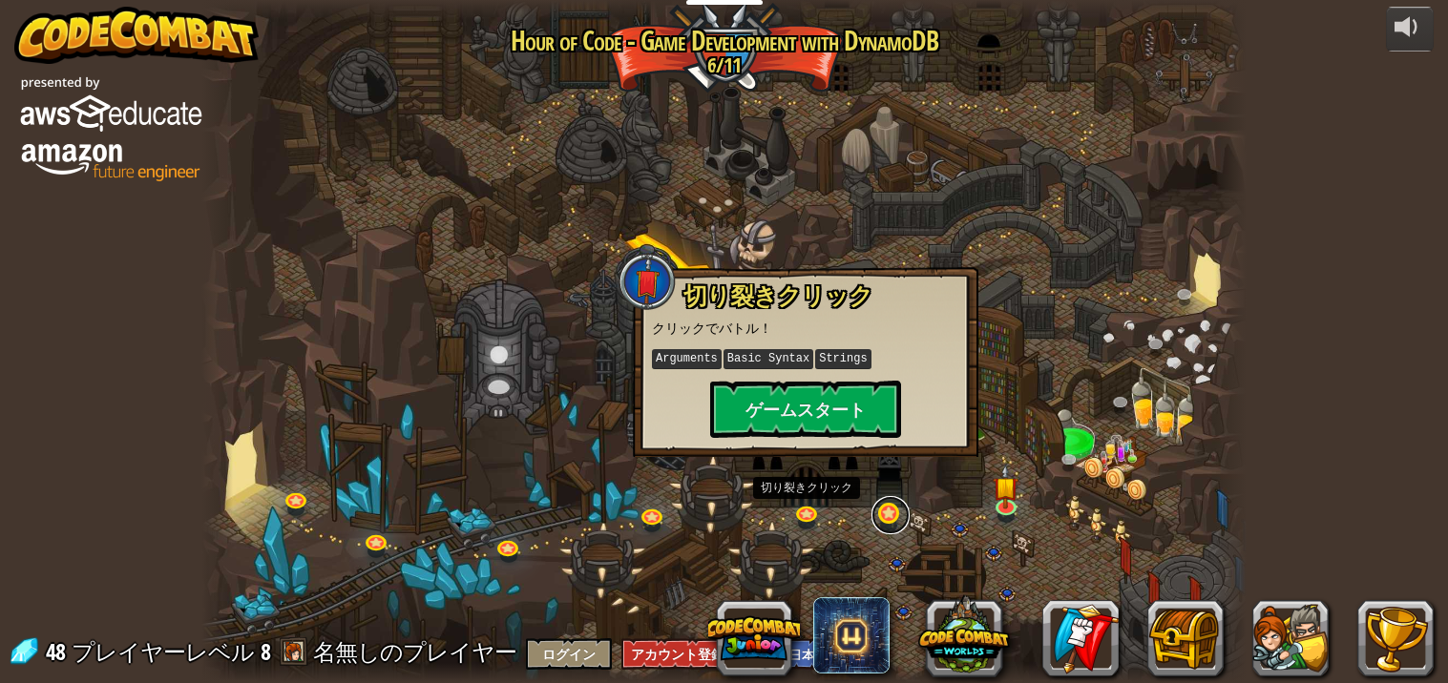
click at [879, 511] on link at bounding box center [890, 515] width 38 height 38
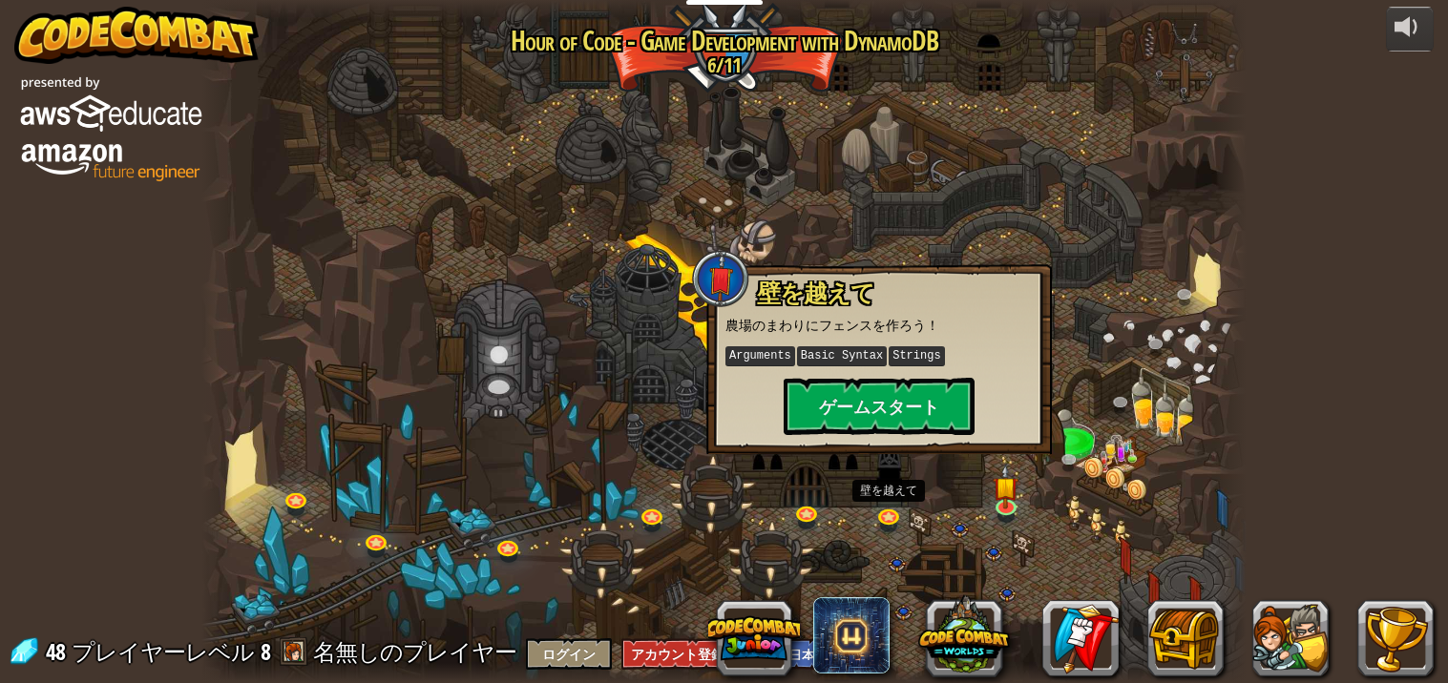
click at [770, 512] on div at bounding box center [723, 341] width 1045 height 683
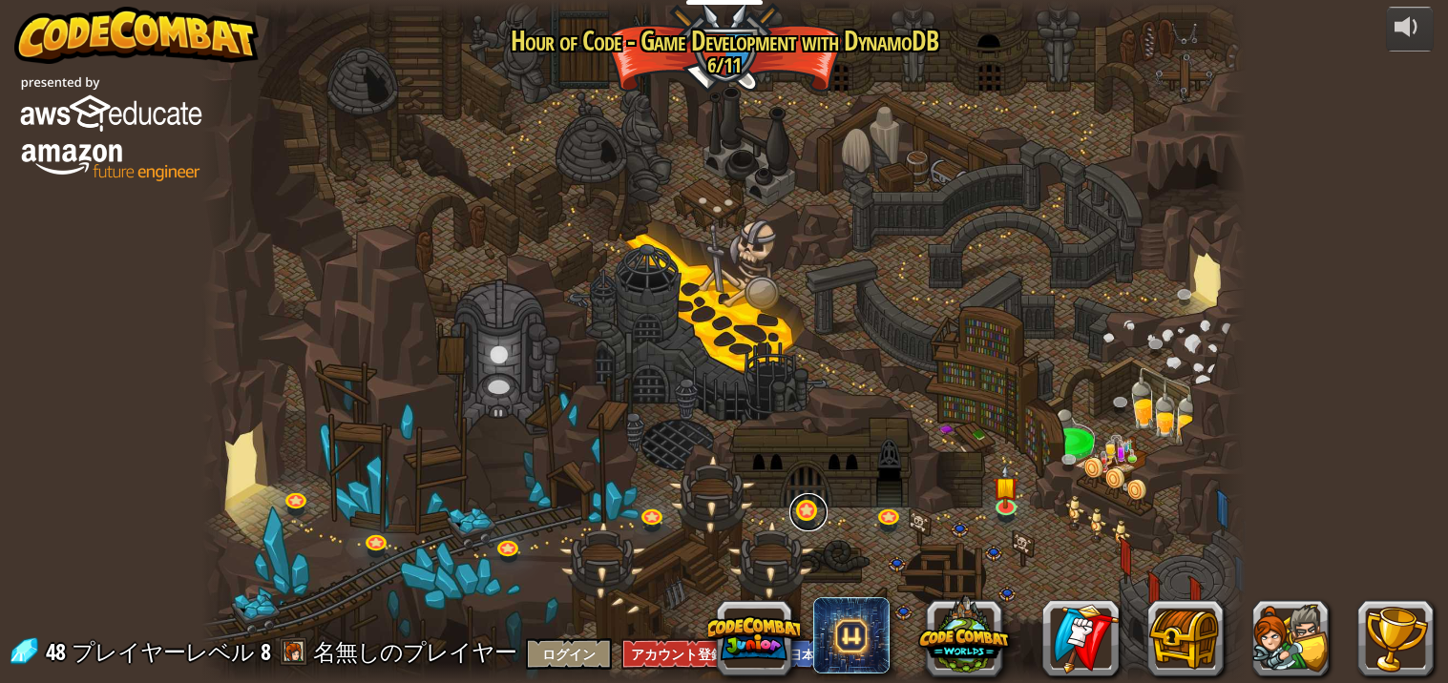
click at [807, 511] on link at bounding box center [808, 512] width 38 height 38
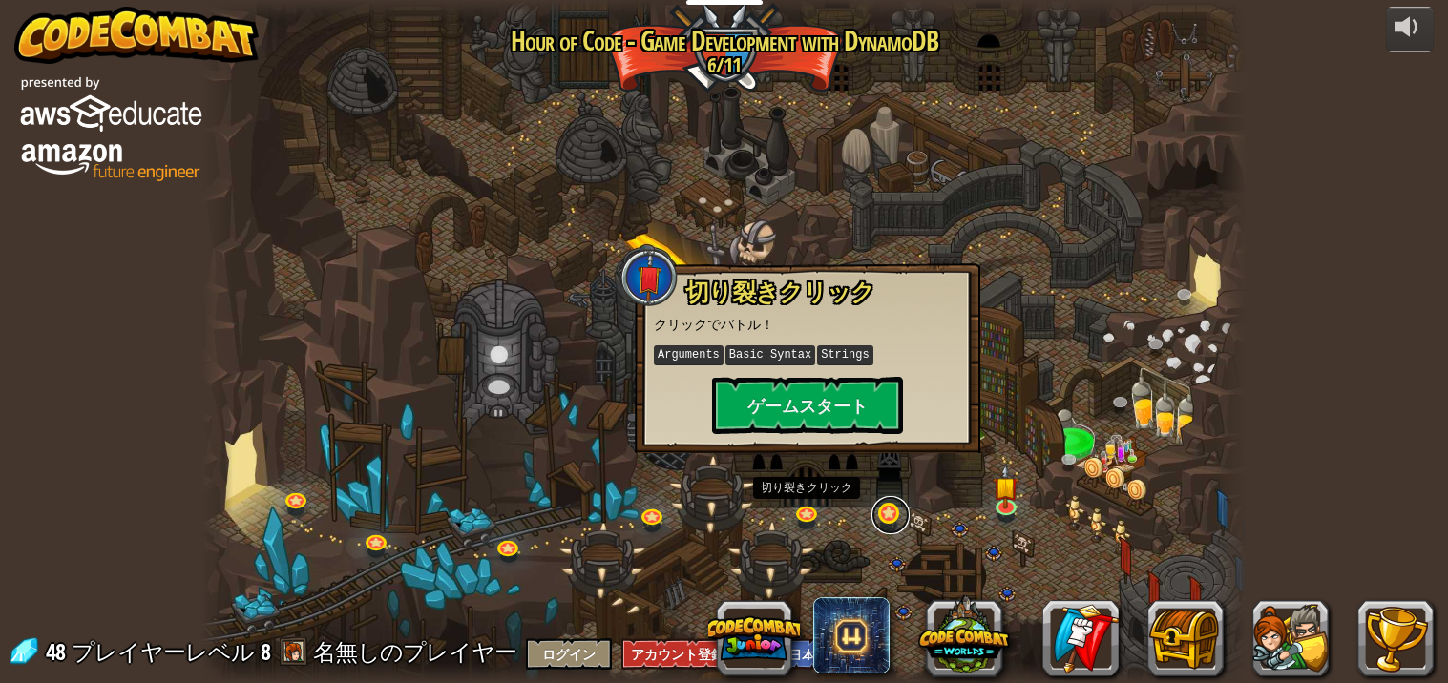
click at [878, 520] on link at bounding box center [890, 515] width 38 height 38
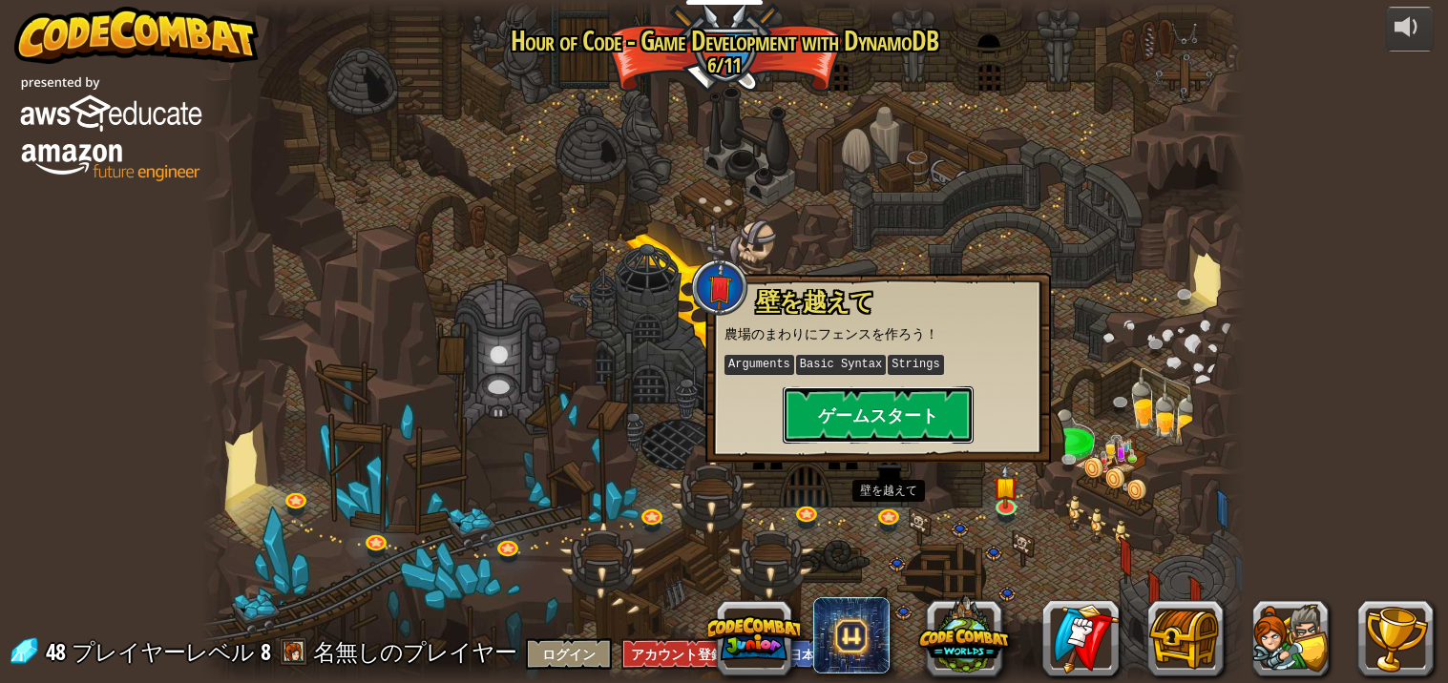
click at [784, 421] on button "ゲームスタート" at bounding box center [877, 414] width 191 height 57
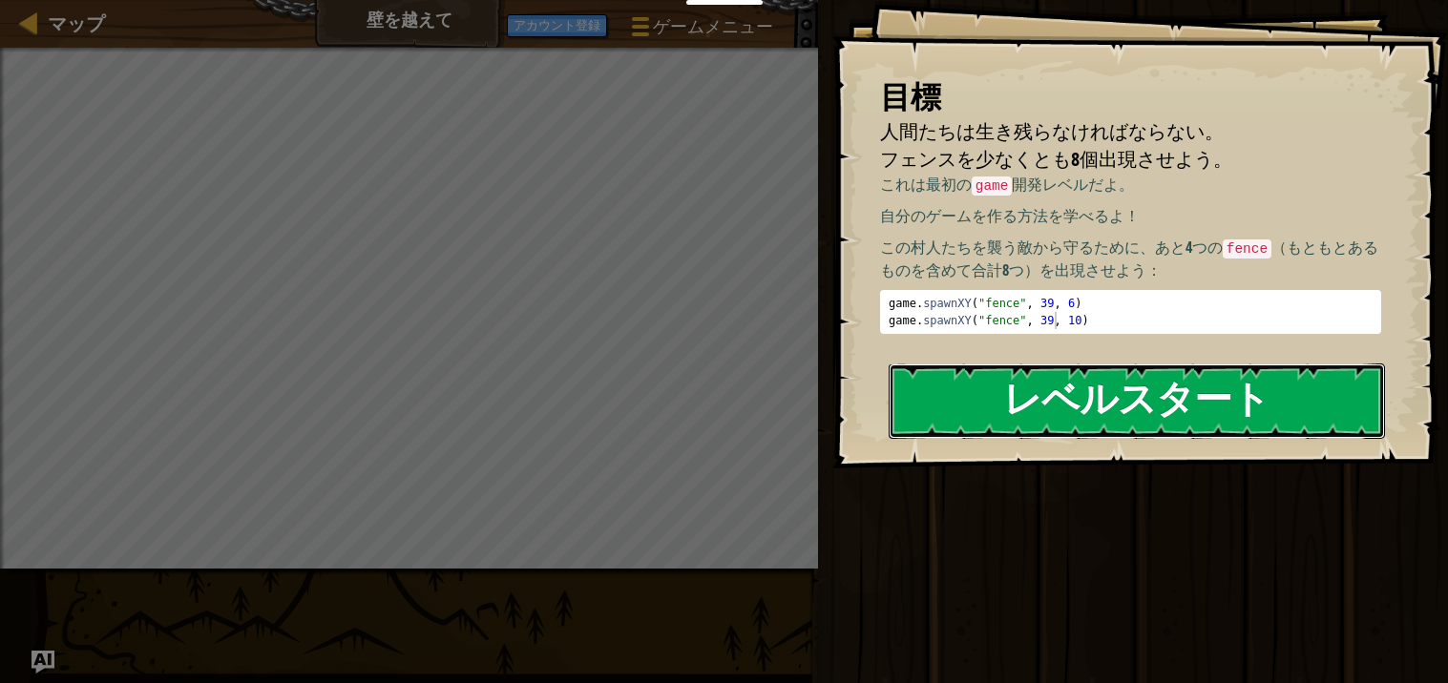
click at [1024, 399] on button "レベルスタート" at bounding box center [1136, 401] width 496 height 75
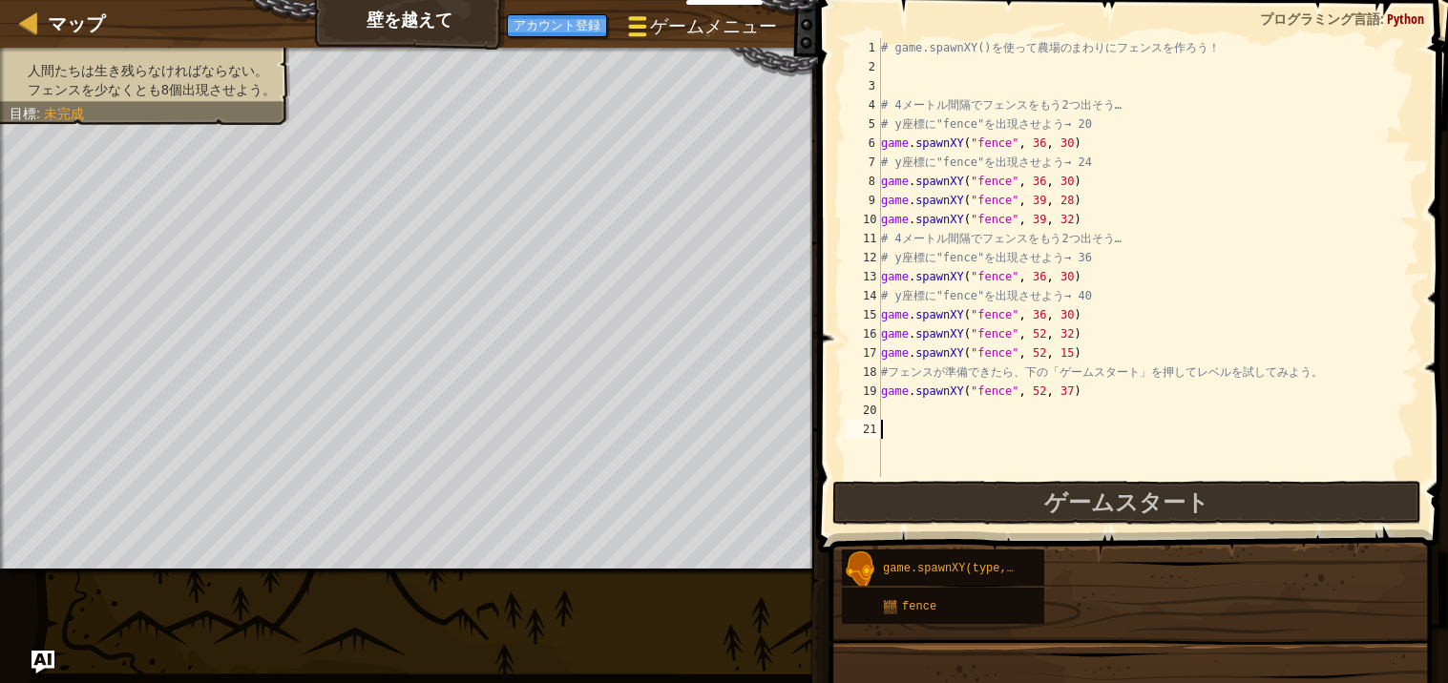
click at [683, 7] on button "ゲームメニュー" at bounding box center [701, 30] width 177 height 47
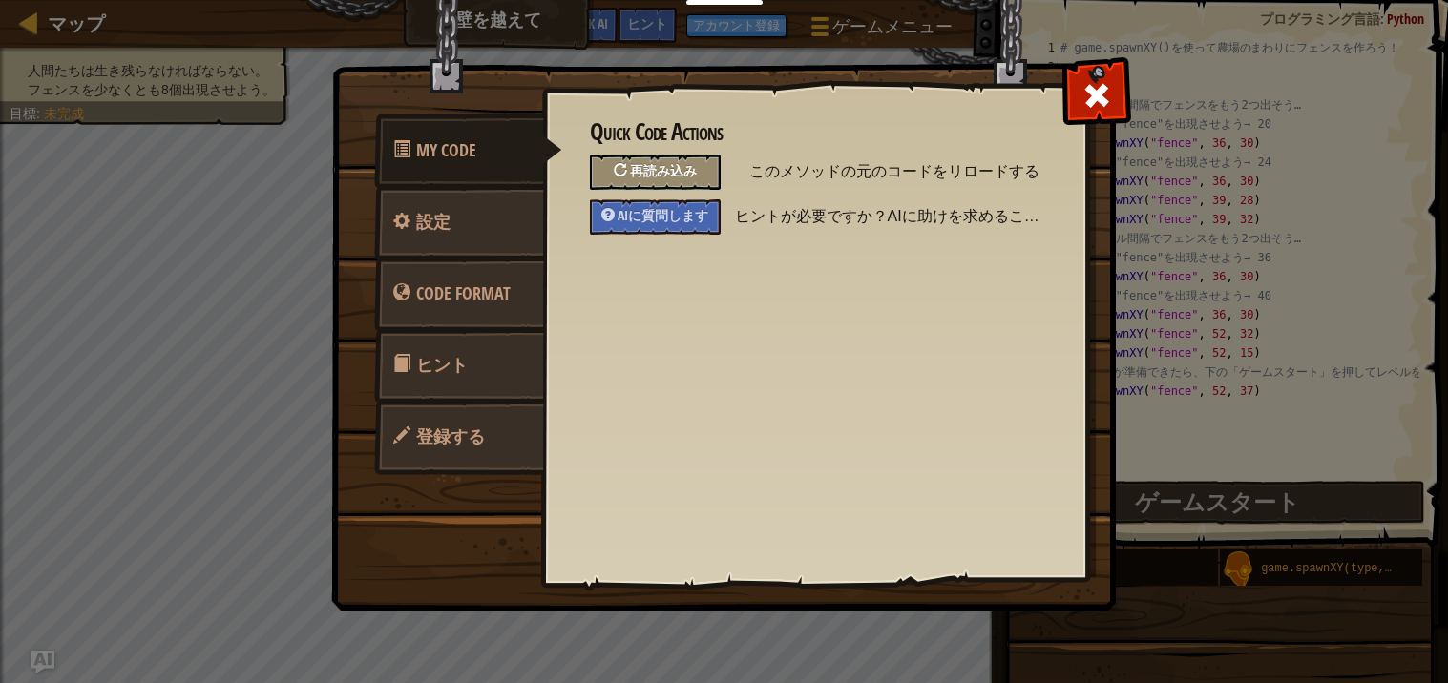
click at [643, 169] on span "再読み込み" at bounding box center [663, 170] width 67 height 18
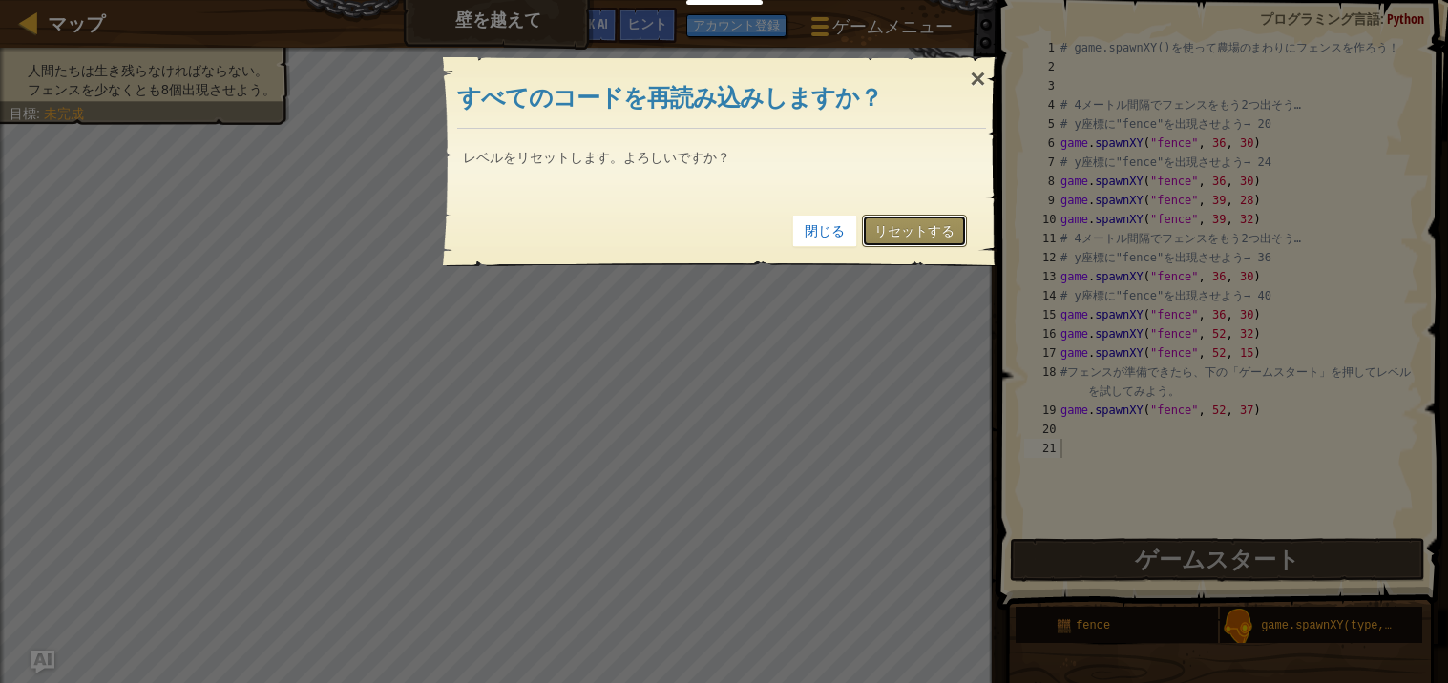
click at [918, 233] on link "リセットする" at bounding box center [914, 231] width 105 height 32
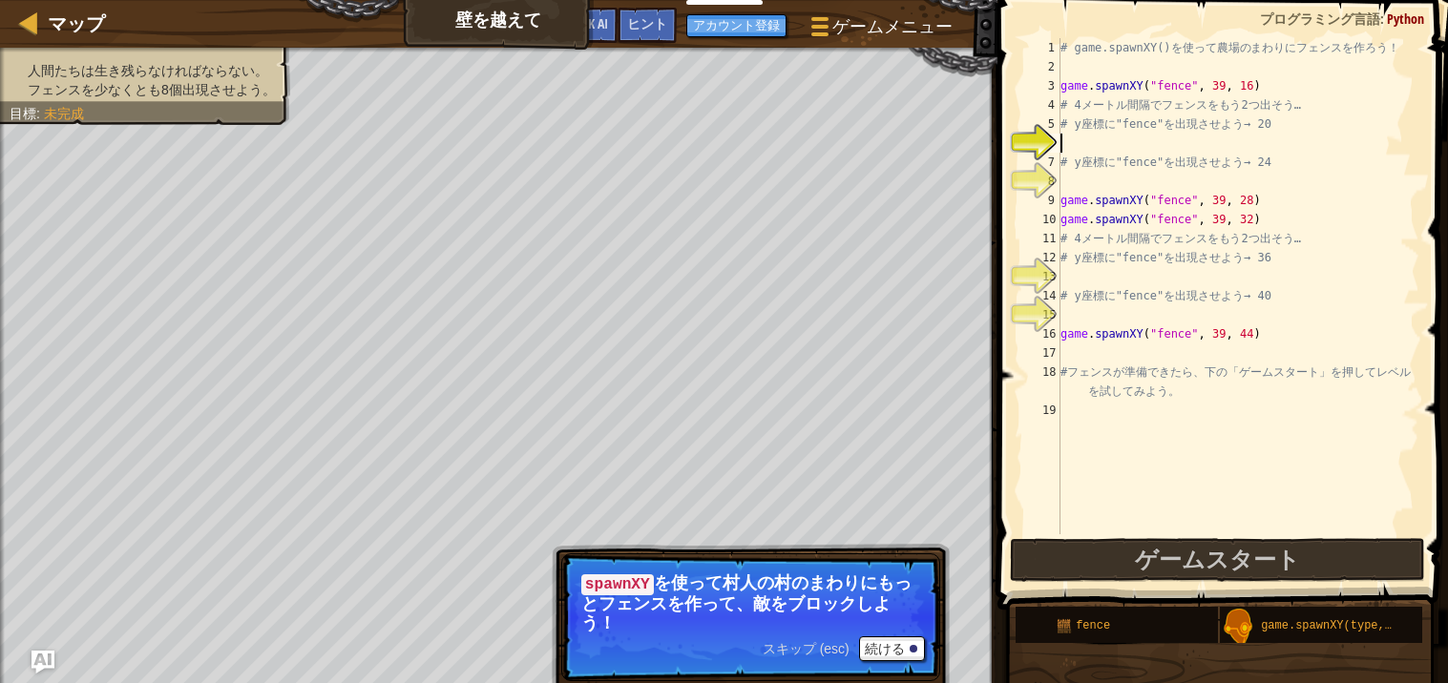
click at [813, 636] on div "スキップ (esc) 続ける" at bounding box center [843, 648] width 162 height 25
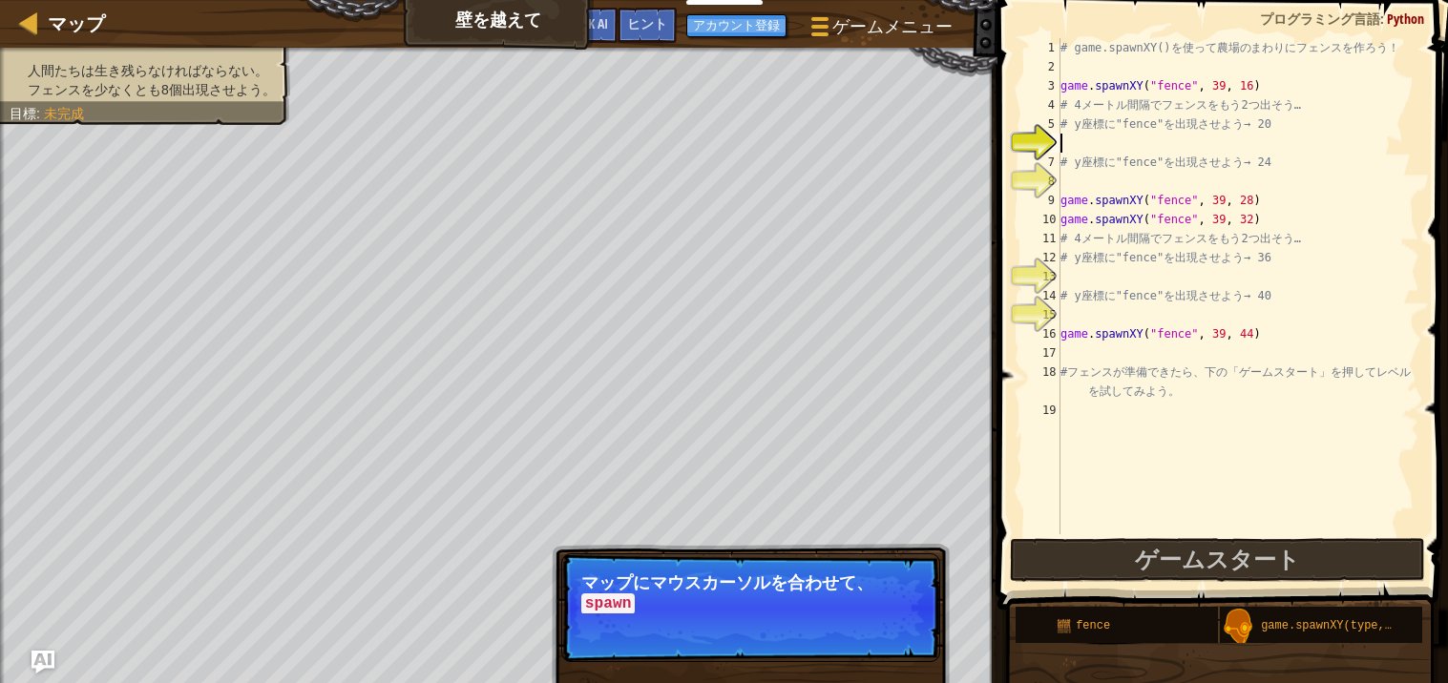
click at [909, 615] on p "スキップ (esc) 続ける マップにマウスカーソルを合わせて、 spawn" at bounding box center [750, 607] width 379 height 109
click at [906, 629] on button "続ける" at bounding box center [892, 629] width 66 height 25
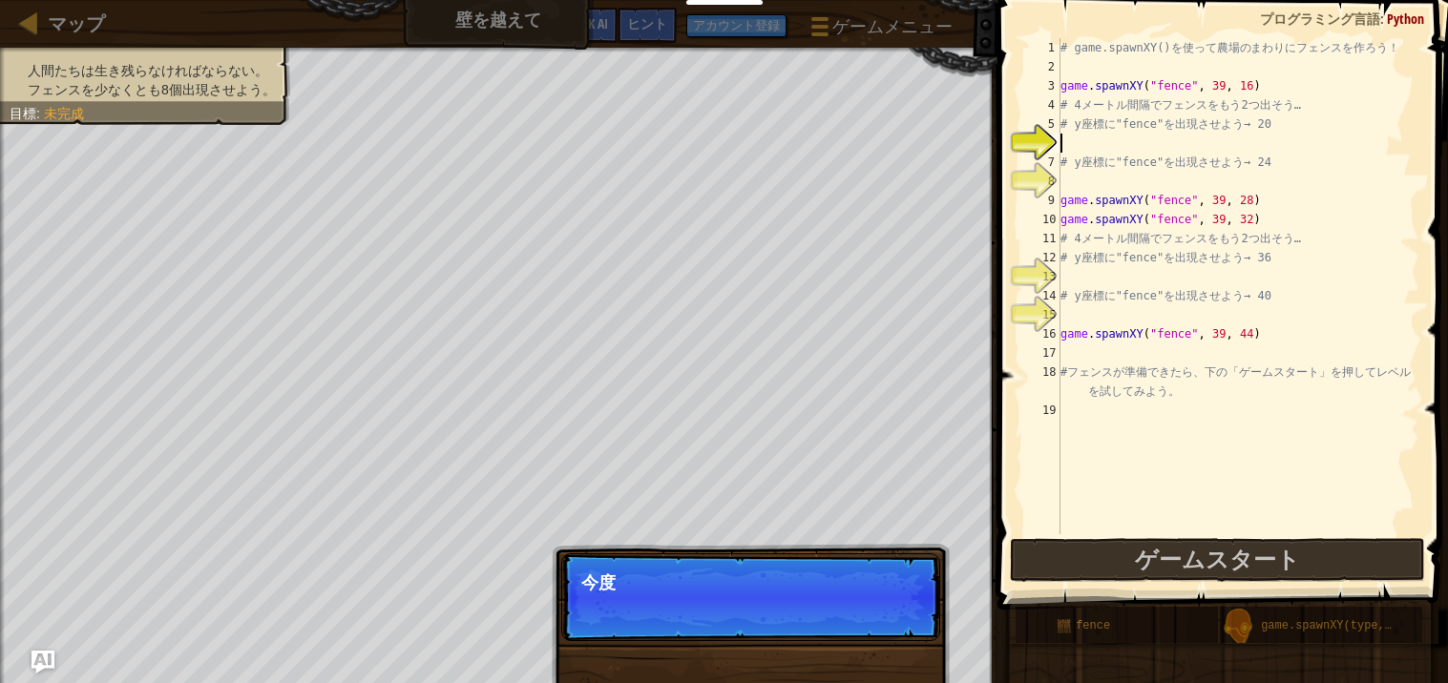
click at [908, 634] on p "スキップ (esc) 続ける 今度" at bounding box center [750, 597] width 379 height 88
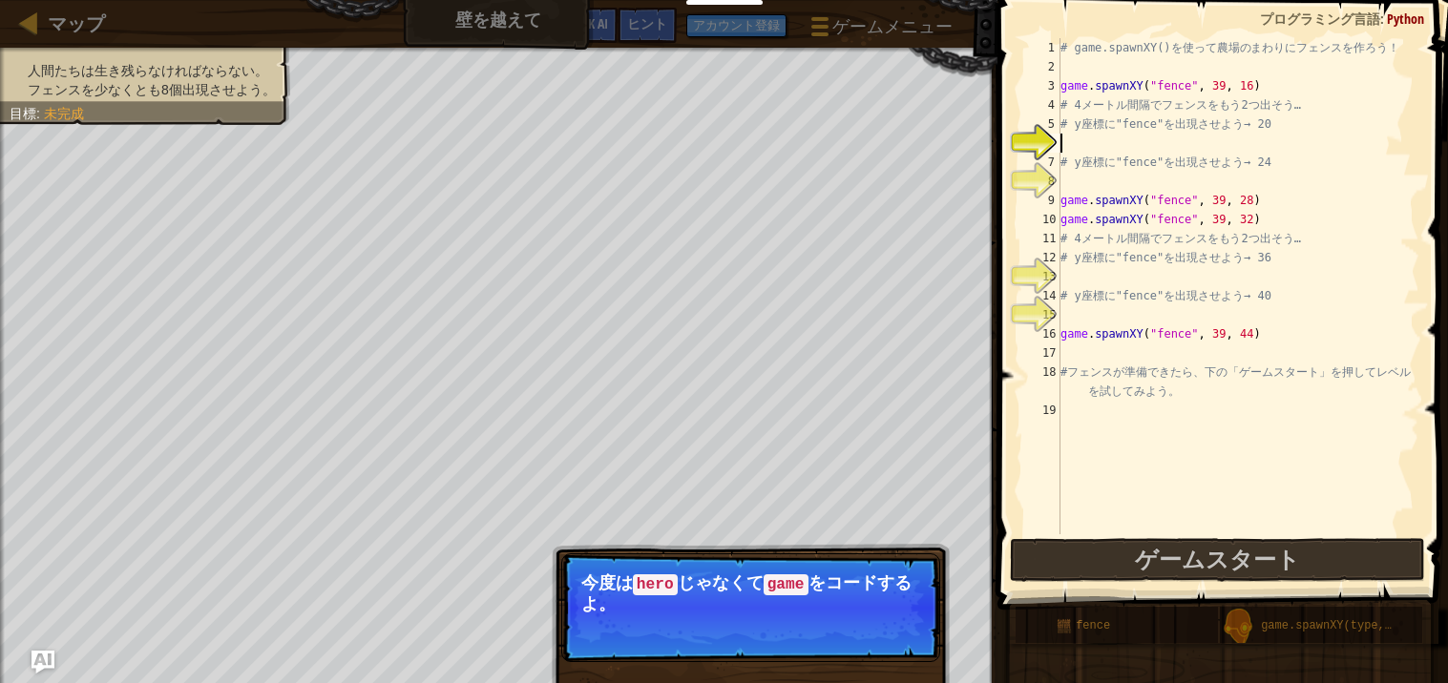
click at [912, 629] on div at bounding box center [913, 630] width 8 height 8
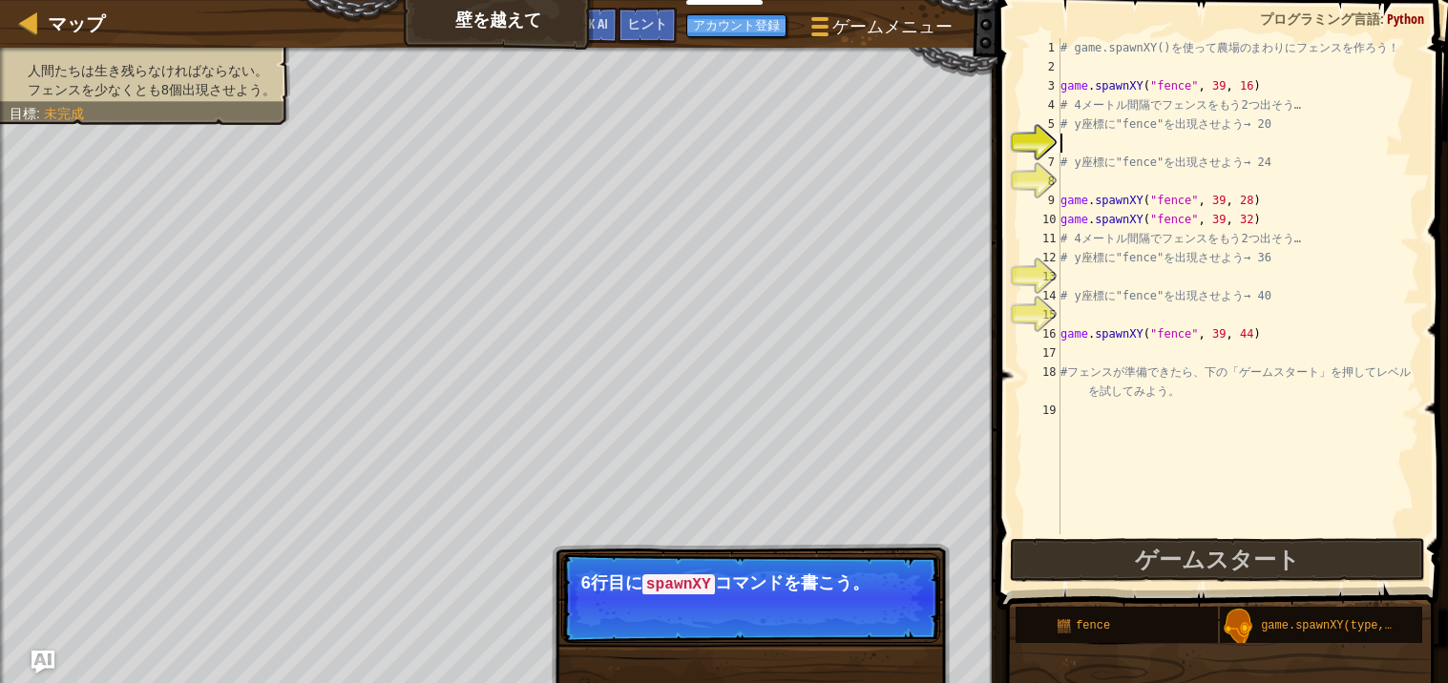
click at [894, 636] on p "スキップ (esc) 続ける 6行目に spawnXY コマンドを書こう。" at bounding box center [750, 598] width 379 height 90
click at [887, 644] on div "スキップ (esc) 続ける 6行目に spawnXY コマンドを書こう。" at bounding box center [751, 694] width 398 height 282
